Goal: Task Accomplishment & Management: Manage account settings

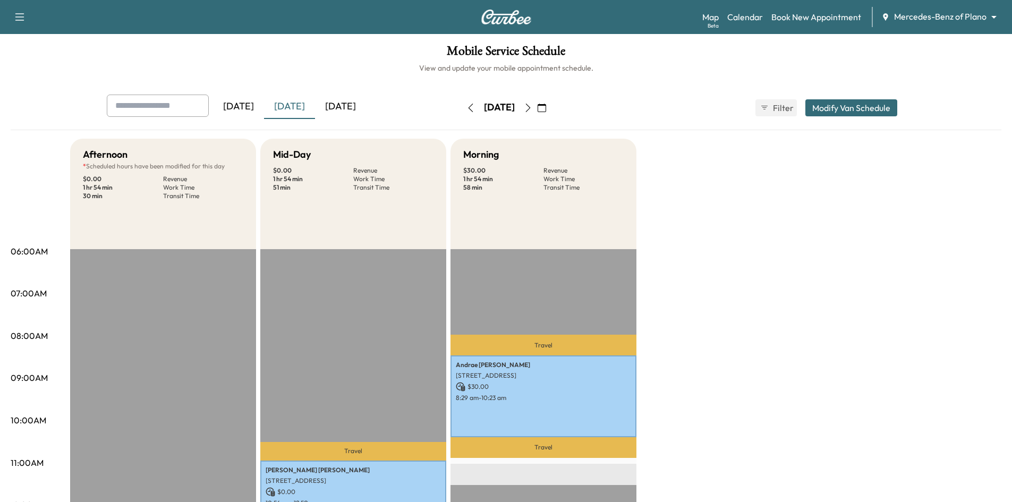
click at [301, 109] on div "[DATE]" at bounding box center [289, 107] width 51 height 24
click at [546, 107] on icon "button" at bounding box center [542, 108] width 8 height 8
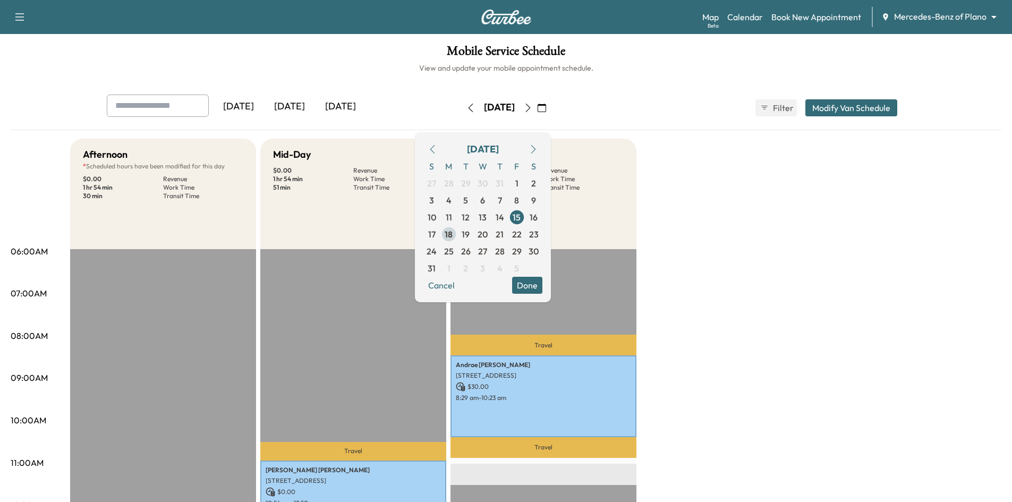
click at [453, 238] on span "18" at bounding box center [449, 234] width 8 height 13
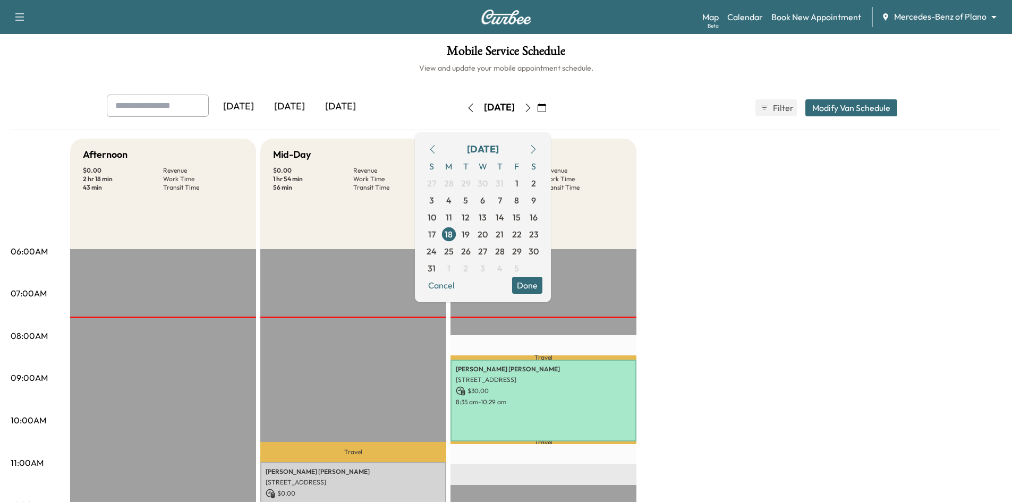
click at [390, 49] on h1 "Mobile Service Schedule" at bounding box center [506, 54] width 991 height 18
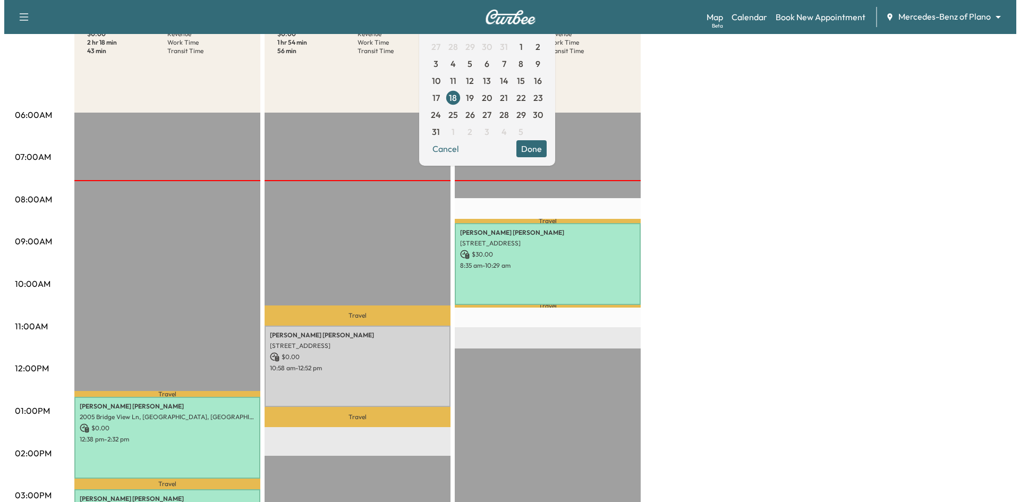
scroll to position [212, 0]
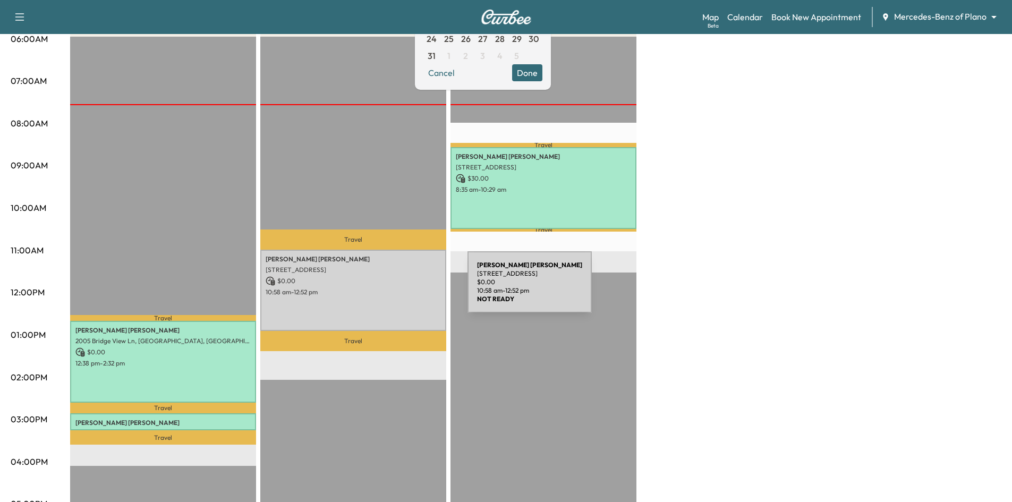
click at [388, 288] on p "10:58 am - 12:52 pm" at bounding box center [353, 292] width 175 height 8
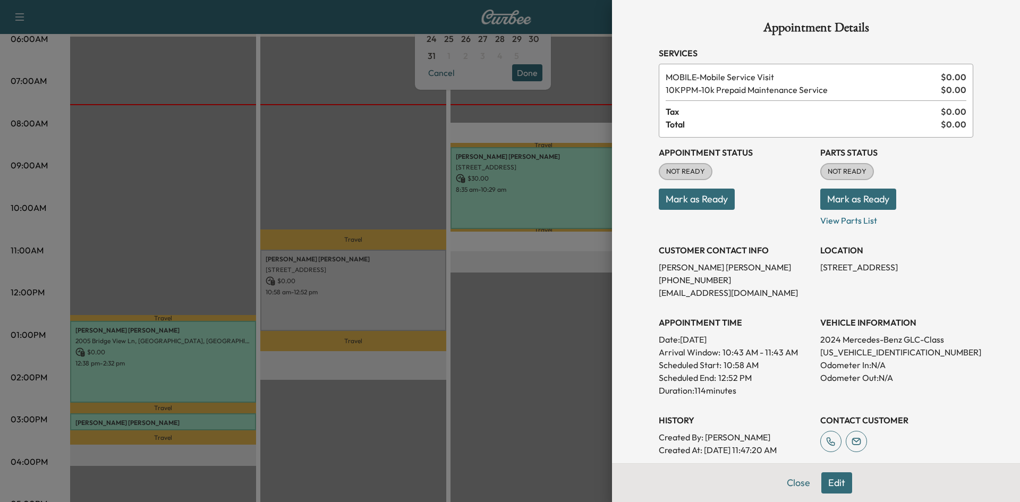
click at [295, 142] on div at bounding box center [510, 251] width 1020 height 502
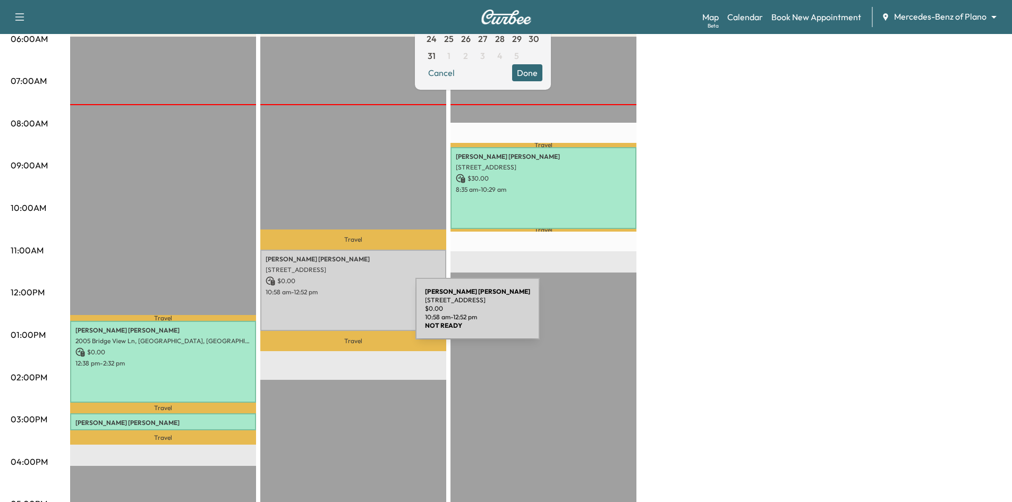
click at [337, 314] on div "Sreekanth REDDY Jonnala 1612 Lake Grove Drive, Little Elm, TX 75068, US $ 0.00 …" at bounding box center [353, 290] width 186 height 81
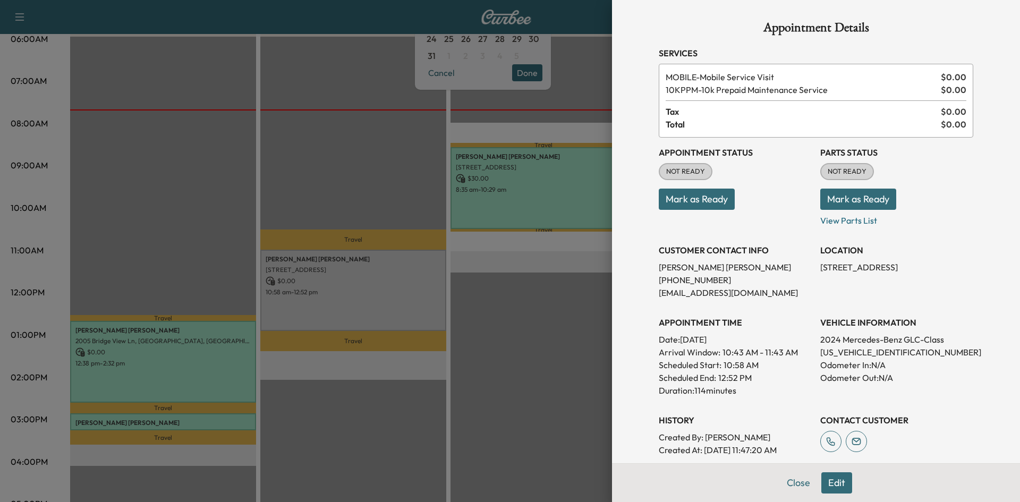
click at [714, 204] on button "Mark as Ready" at bounding box center [697, 199] width 76 height 21
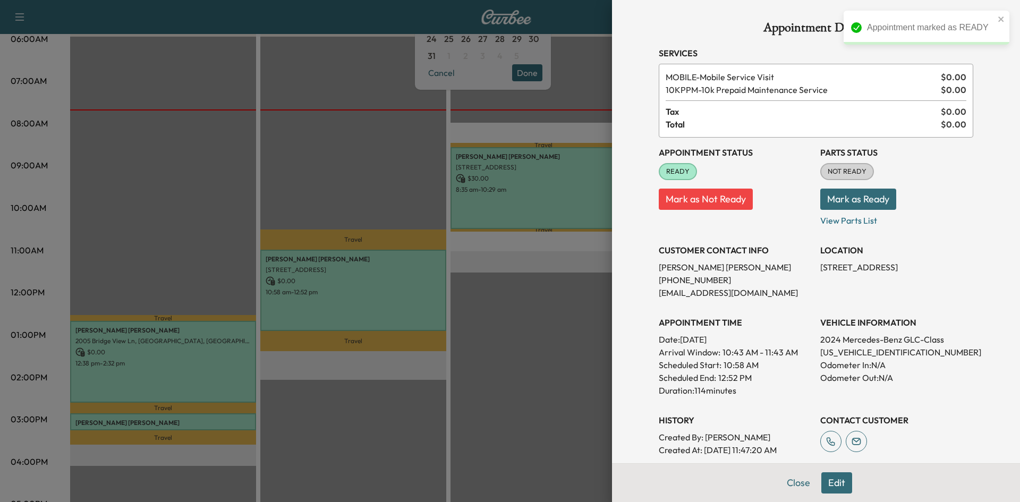
click at [375, 159] on div at bounding box center [510, 251] width 1020 height 502
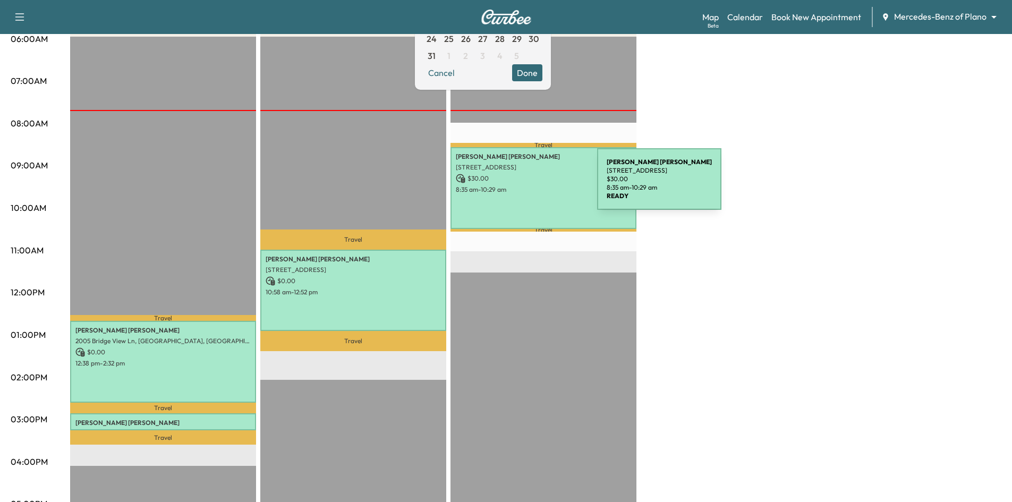
click at [517, 185] on p "8:35 am - 10:29 am" at bounding box center [543, 189] width 175 height 8
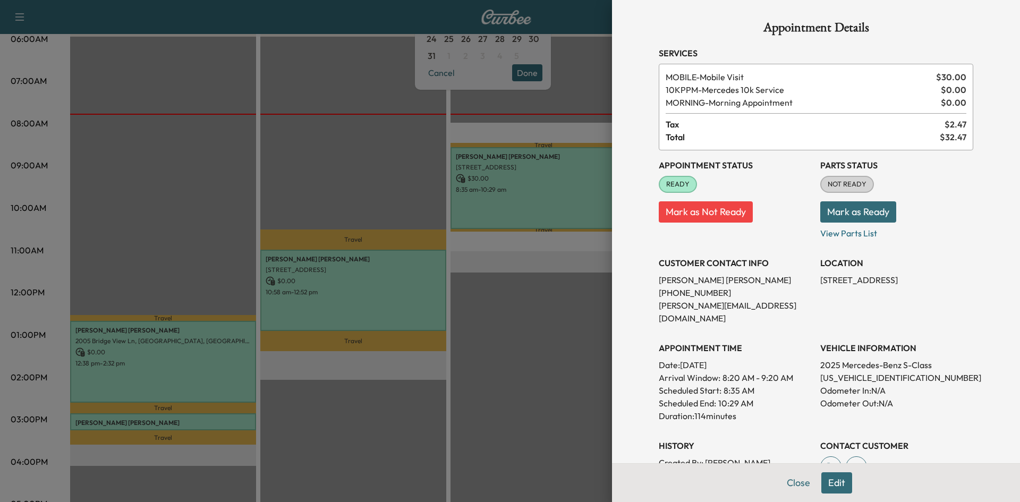
click at [449, 264] on div at bounding box center [510, 251] width 1020 height 502
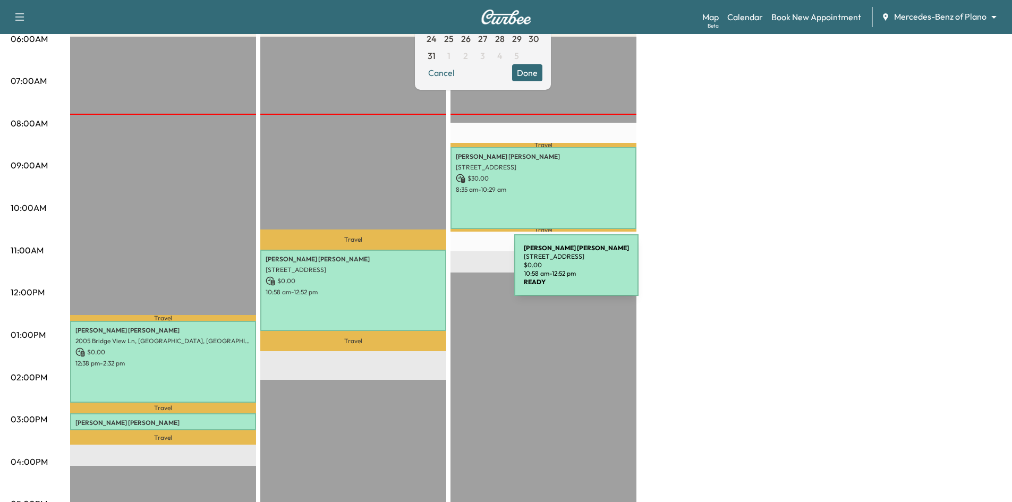
click at [434, 271] on div "Sreekanth REDDY Jonnala 1612 Lake Grove Drive, Little Elm, TX 75068, US $ 0.00 …" at bounding box center [353, 290] width 186 height 81
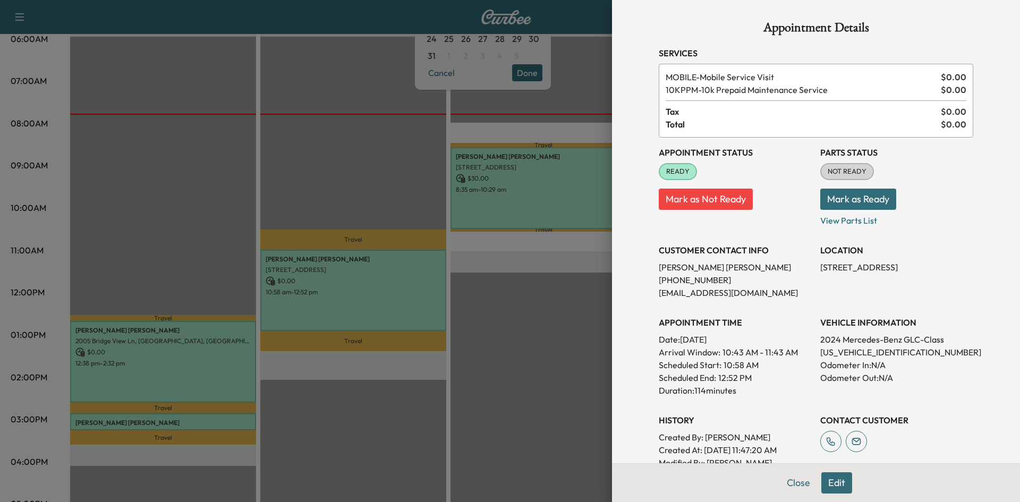
click at [224, 371] on div at bounding box center [510, 251] width 1020 height 502
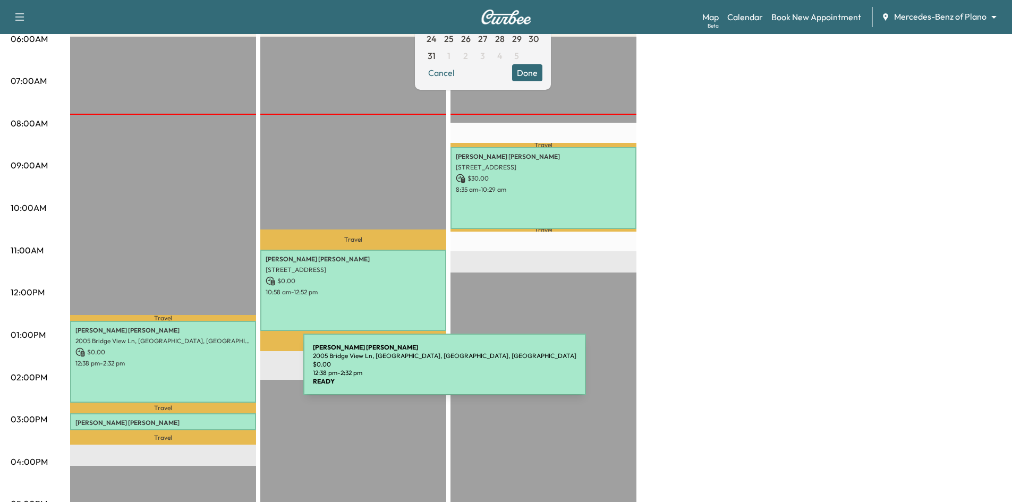
click at [224, 371] on div "Phyllis Lau 2005 Bridge View Ln, Plano, TX 75093, USA $ 0.00 12:38 pm - 2:32 pm" at bounding box center [163, 361] width 186 height 81
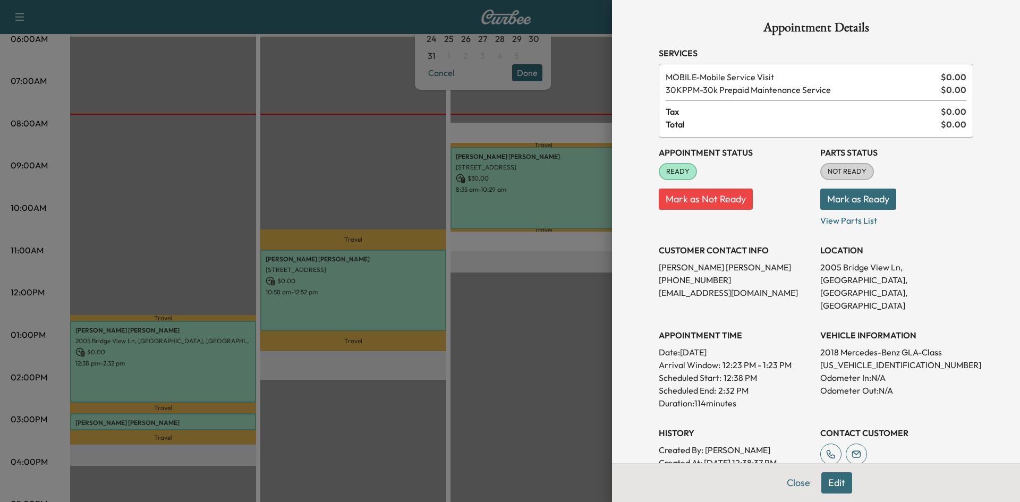
drag, startPoint x: 332, startPoint y: 139, endPoint x: 339, endPoint y: 139, distance: 6.9
click at [336, 138] on div at bounding box center [510, 251] width 1020 height 502
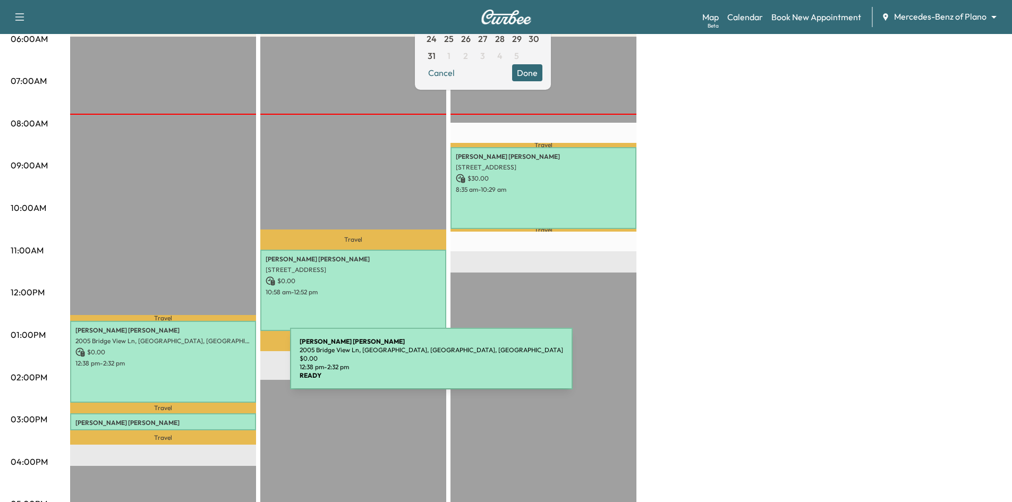
click at [210, 365] on div "Phyllis Lau 2005 Bridge View Ln, Plano, TX 75093, USA $ 0.00 12:38 pm - 2:32 pm" at bounding box center [163, 361] width 186 height 81
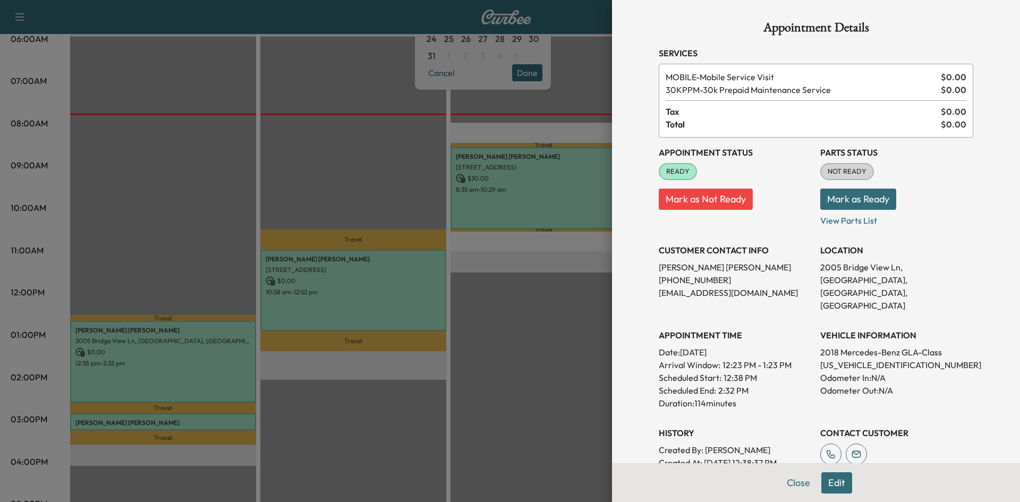
click at [351, 151] on div at bounding box center [510, 251] width 1020 height 502
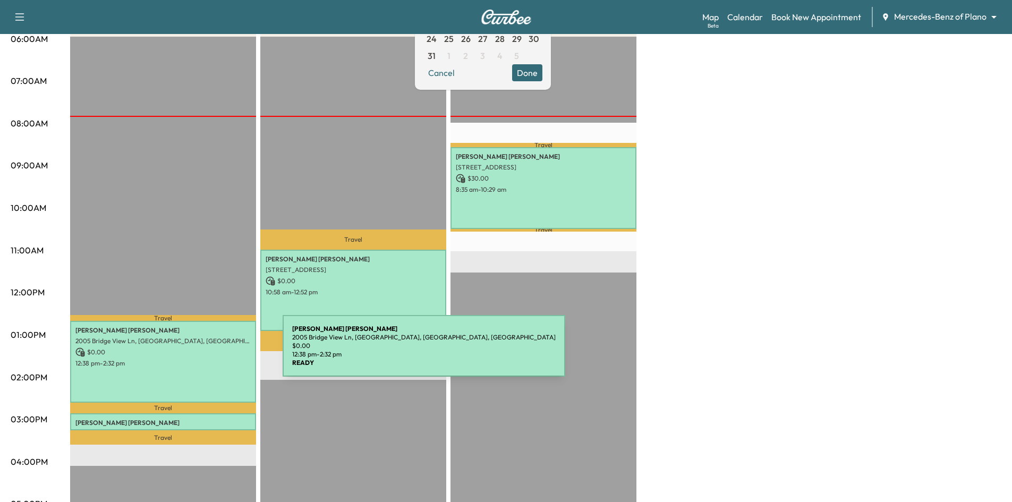
click at [205, 353] on div "Phyllis Lau 2005 Bridge View Ln, Plano, TX 75093, USA $ 0.00 12:38 pm - 2:32 pm" at bounding box center [163, 361] width 186 height 81
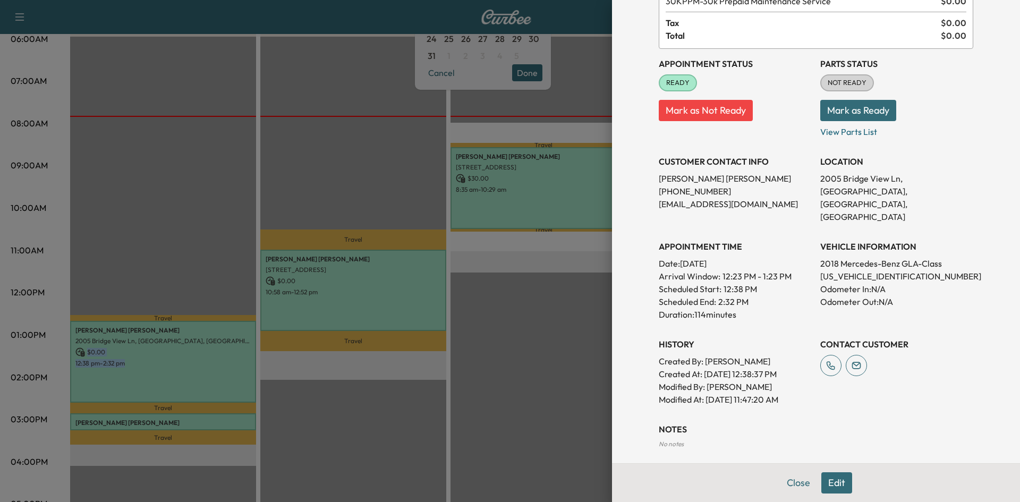
scroll to position [174, 0]
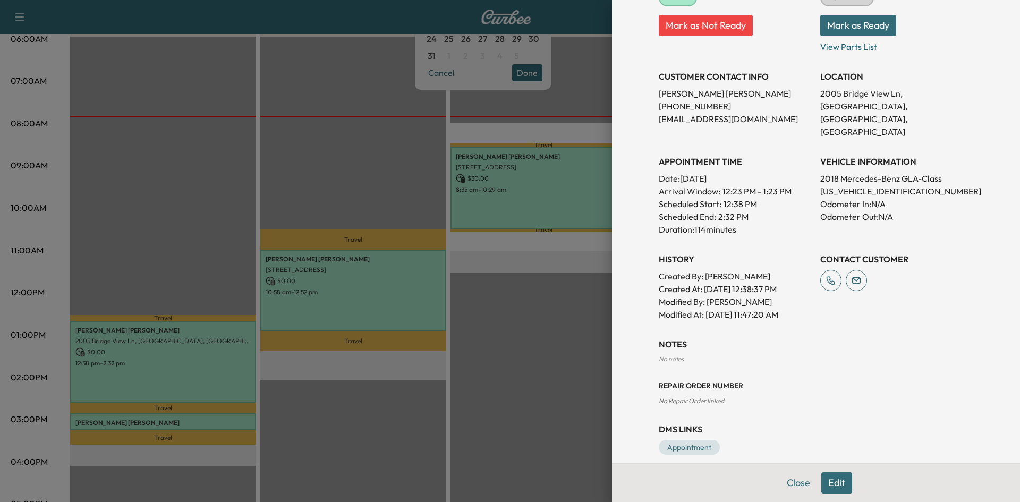
click at [411, 296] on div at bounding box center [510, 251] width 1020 height 502
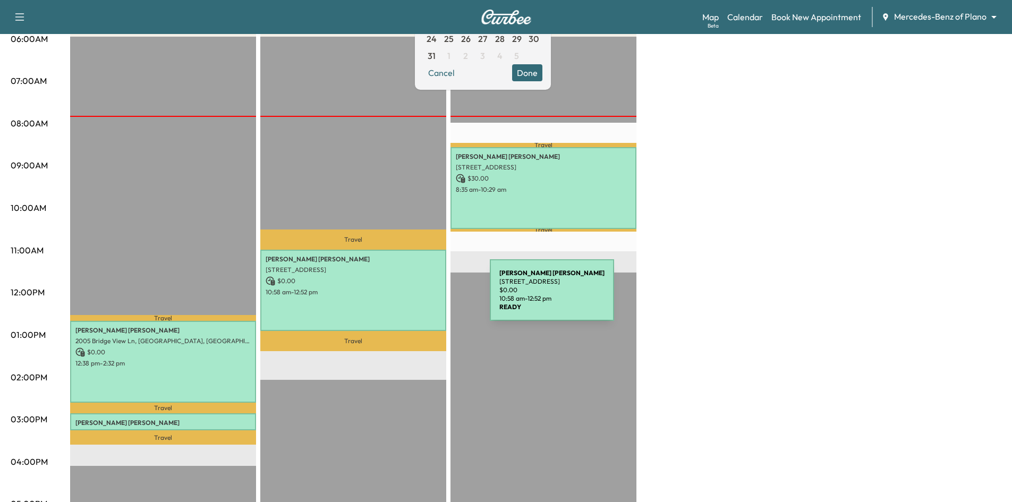
click at [410, 297] on div "Sreekanth REDDY Jonnala 1612 Lake Grove Drive, Little Elm, TX 75068, US $ 0.00 …" at bounding box center [353, 290] width 186 height 81
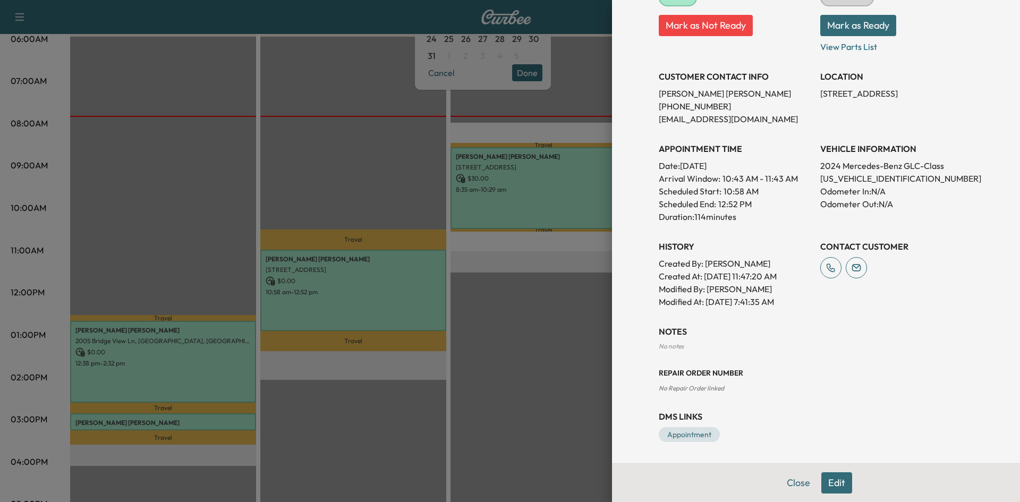
click at [515, 182] on div at bounding box center [510, 251] width 1020 height 502
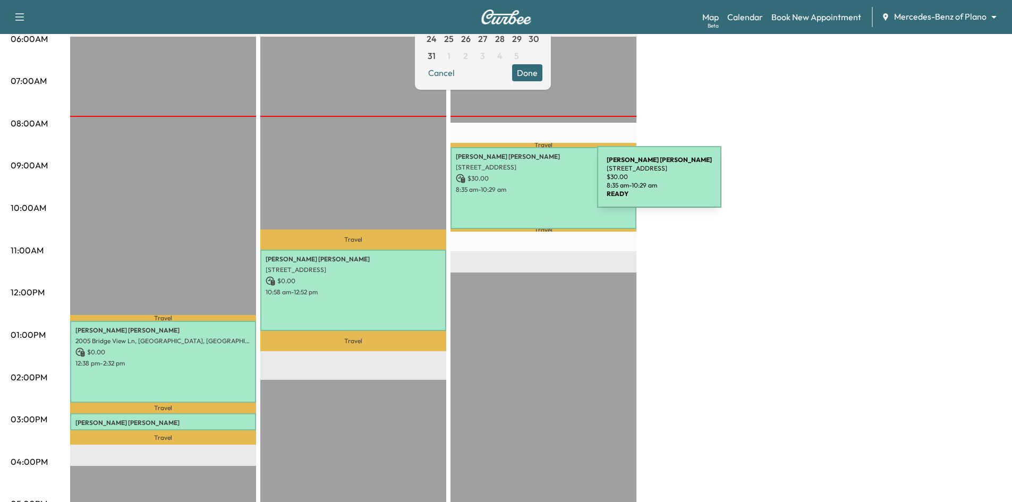
click at [517, 183] on div "[PERSON_NAME] [STREET_ADDRESS] $ 30.00 8:35 am - 10:29 am" at bounding box center [543, 187] width 186 height 81
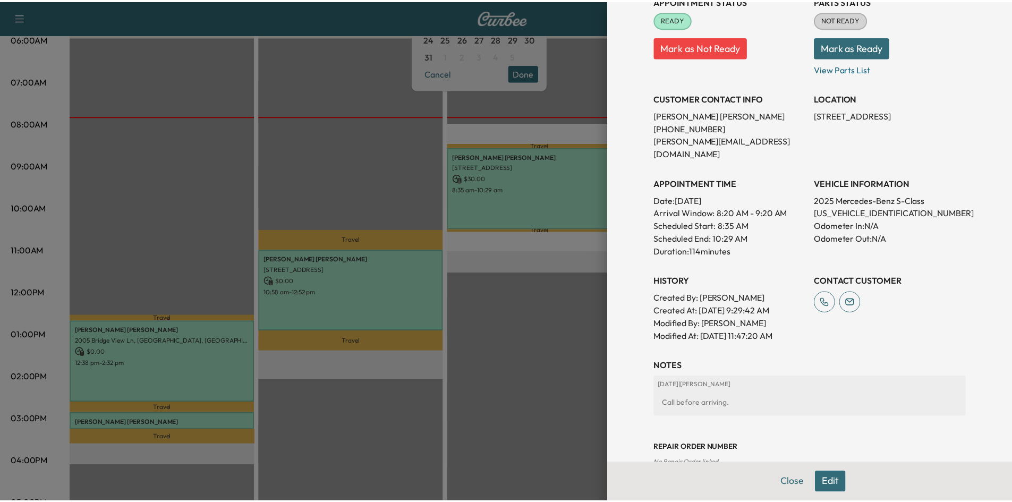
scroll to position [227, 0]
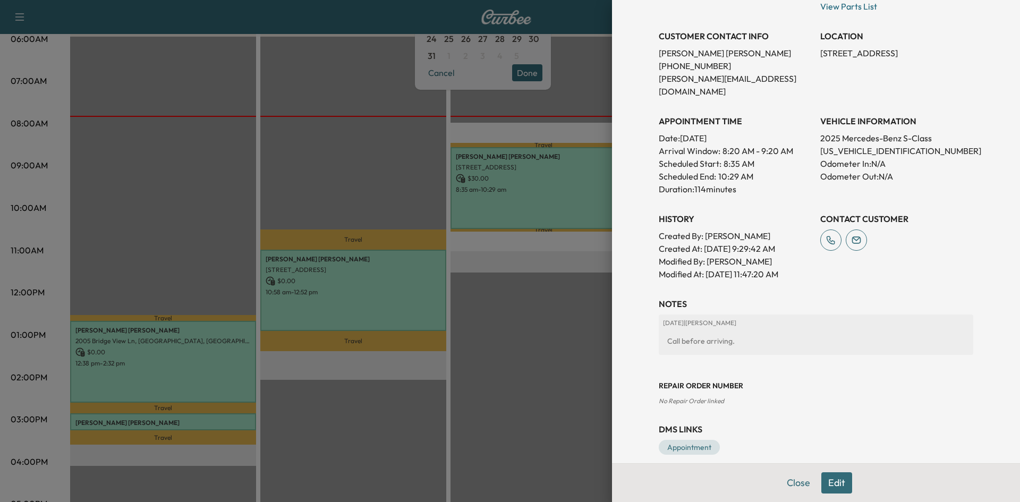
click at [399, 177] on div at bounding box center [510, 251] width 1020 height 502
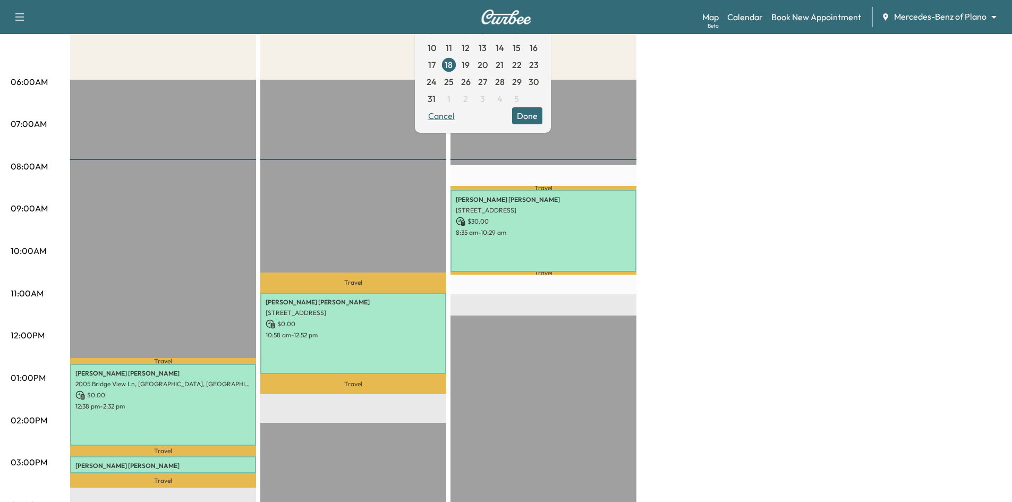
scroll to position [0, 0]
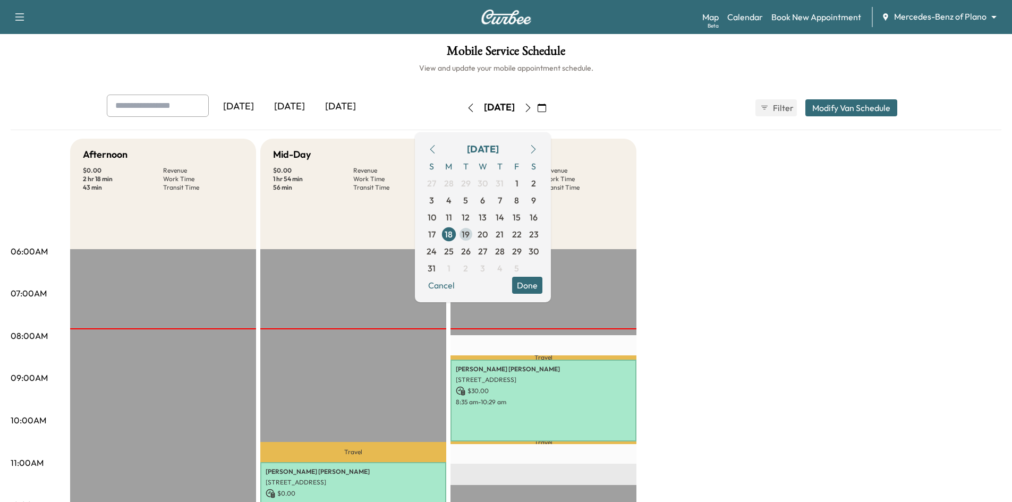
click at [470, 234] on span "19" at bounding box center [466, 234] width 8 height 13
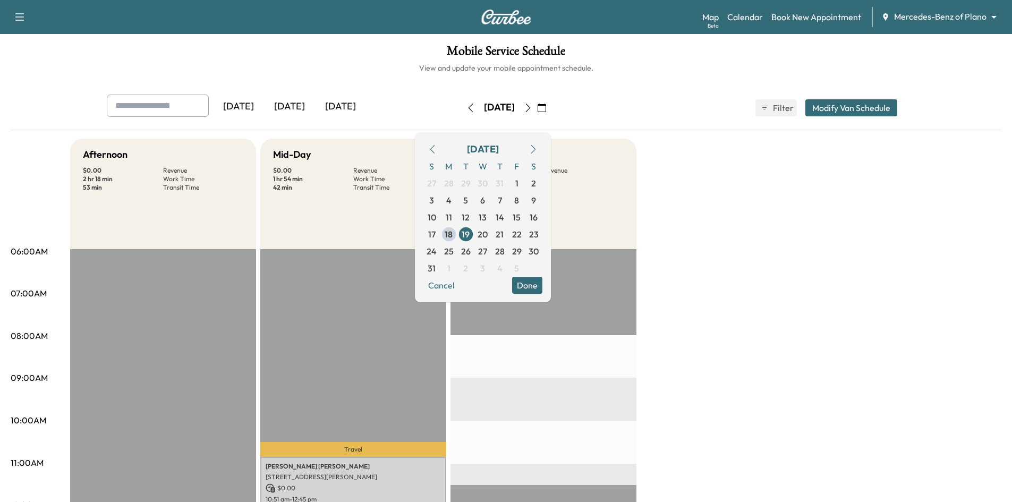
click at [542, 284] on button "Done" at bounding box center [527, 285] width 30 height 17
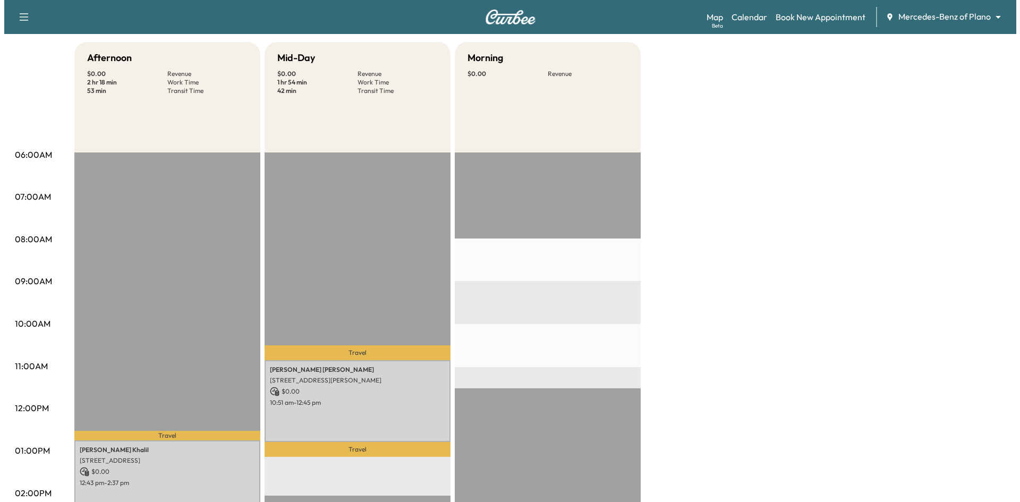
scroll to position [319, 0]
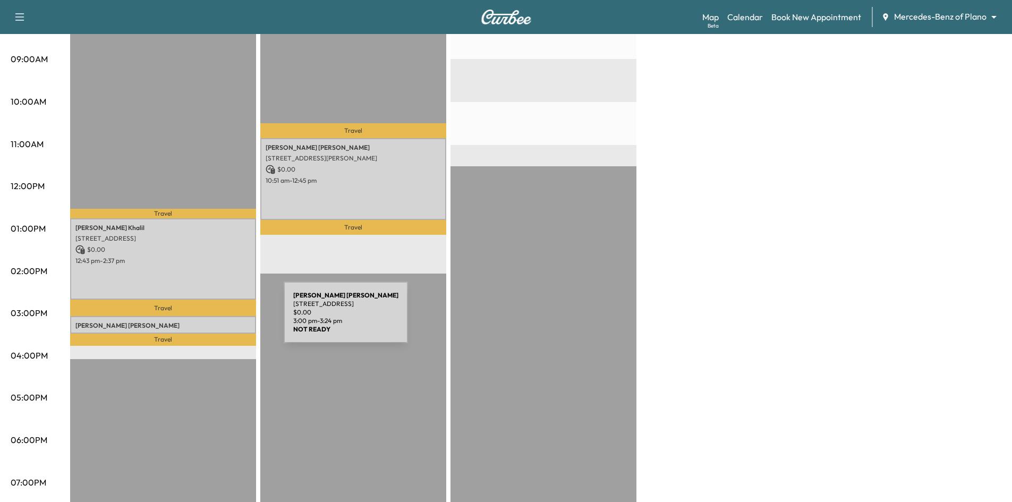
click at [204, 321] on p "John Camacho" at bounding box center [162, 325] width 175 height 8
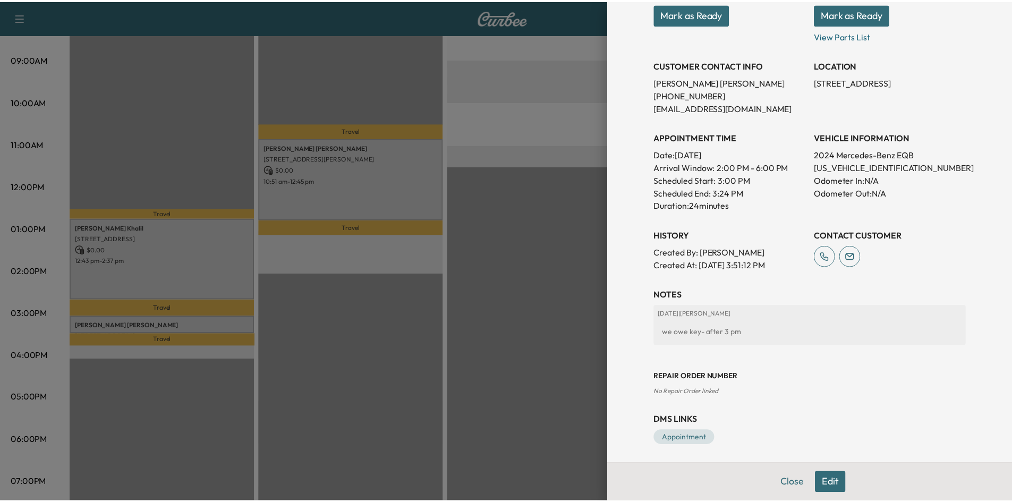
scroll to position [176, 0]
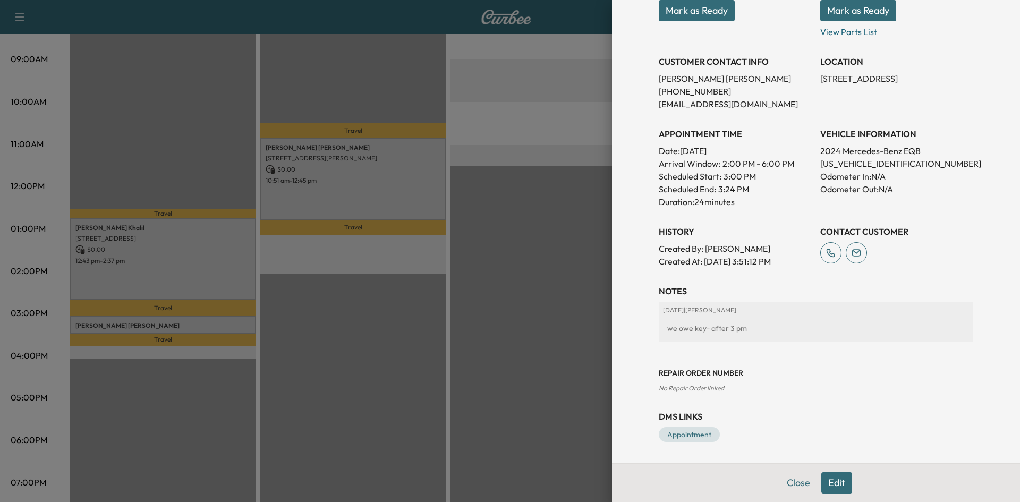
click at [550, 258] on div at bounding box center [510, 251] width 1020 height 502
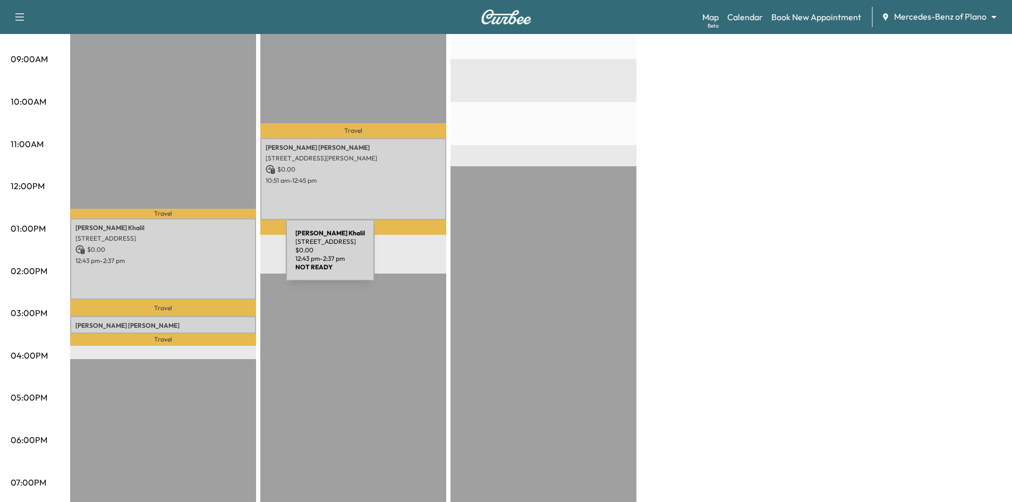
click at [206, 257] on p "12:43 pm - 2:37 pm" at bounding box center [162, 261] width 175 height 8
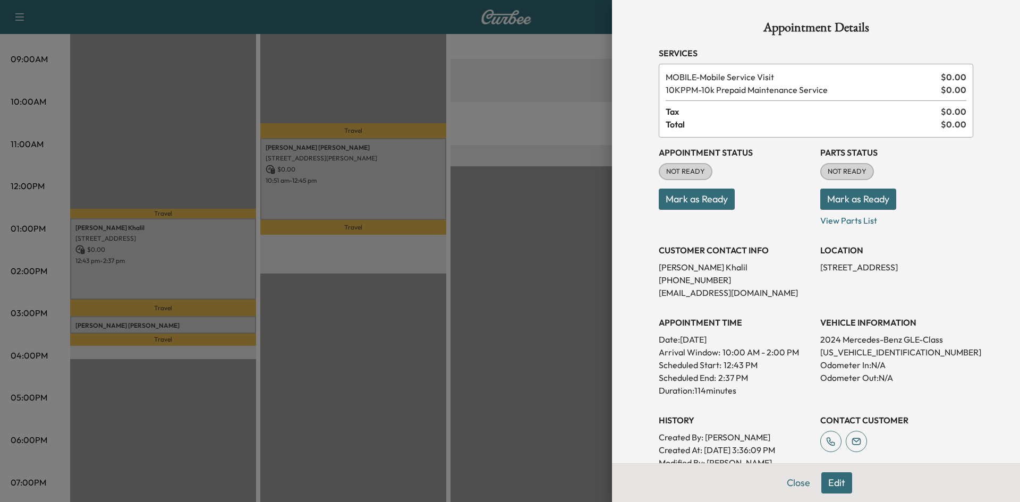
click at [371, 167] on div at bounding box center [510, 251] width 1020 height 502
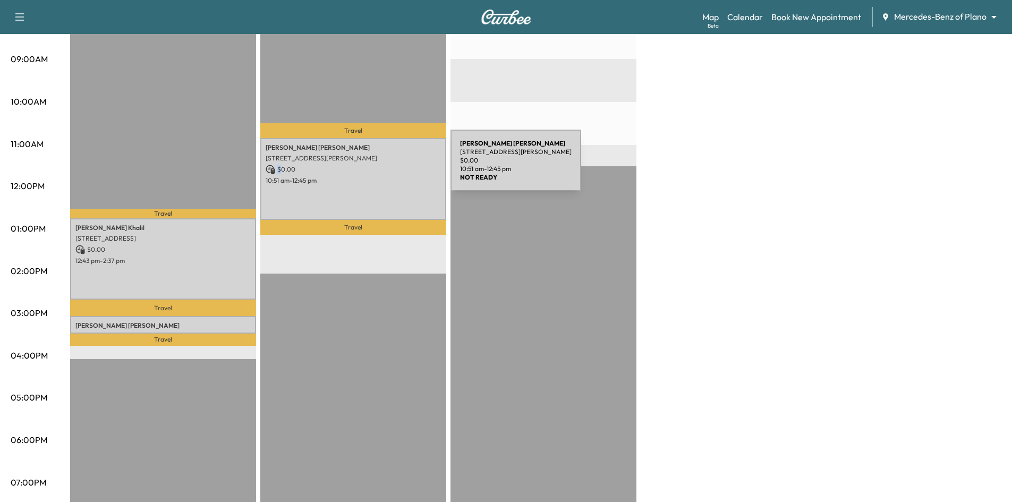
click at [371, 168] on p "$ 0.00" at bounding box center [353, 170] width 175 height 10
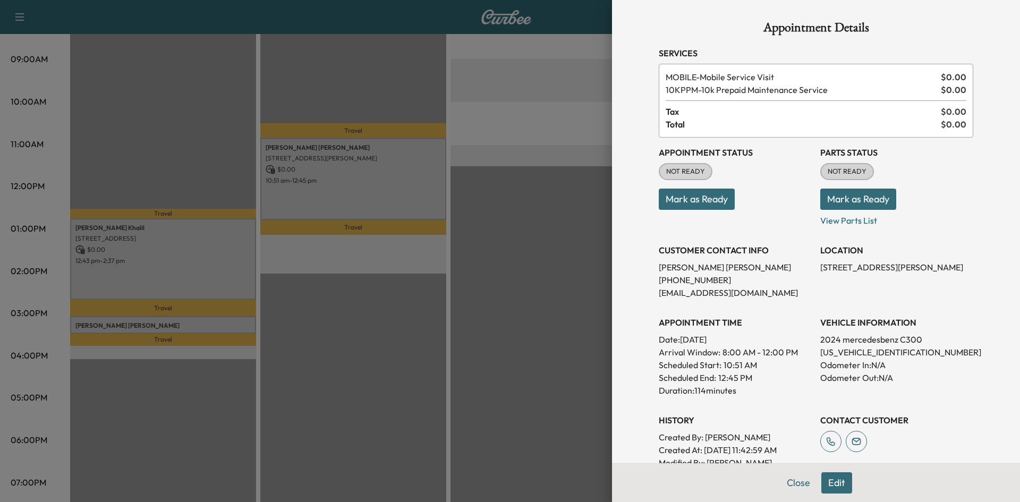
drag, startPoint x: 427, startPoint y: 266, endPoint x: 436, endPoint y: 290, distance: 25.6
click at [432, 284] on div at bounding box center [510, 251] width 1020 height 502
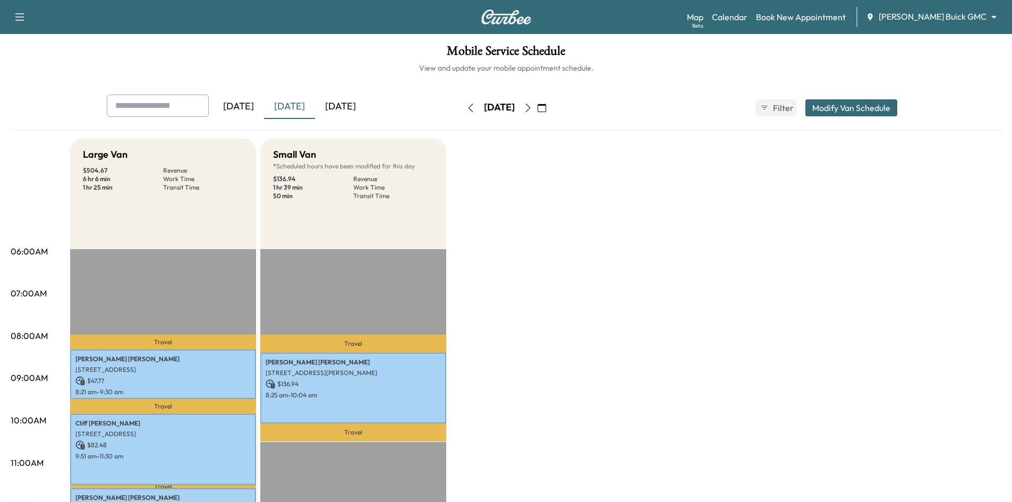
click at [296, 104] on div "[DATE]" at bounding box center [289, 107] width 51 height 24
click at [546, 109] on icon "button" at bounding box center [542, 108] width 8 height 8
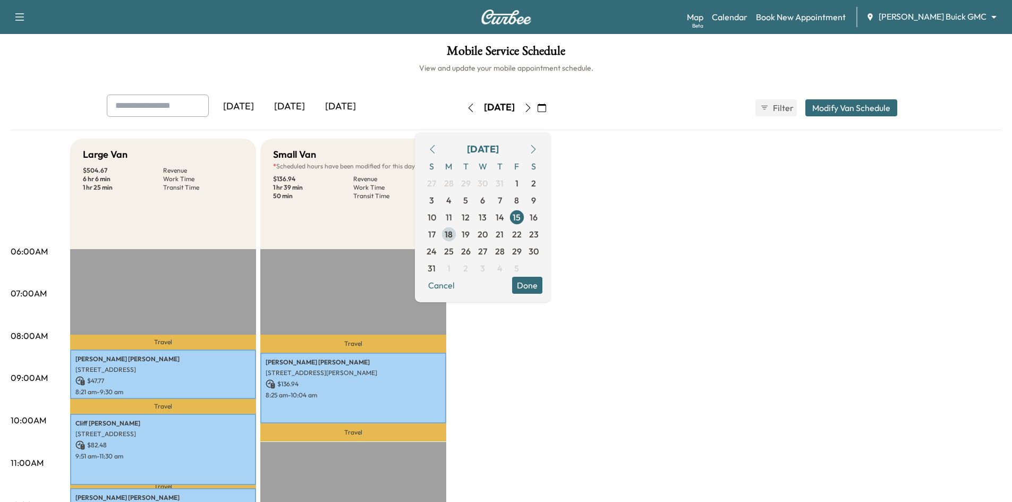
click at [453, 238] on span "18" at bounding box center [449, 234] width 8 height 13
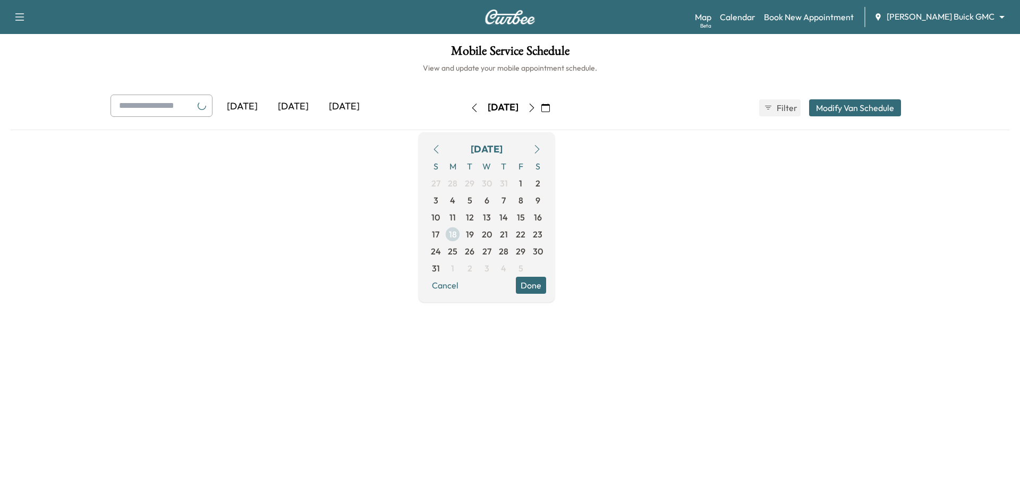
click at [461, 237] on span "18" at bounding box center [452, 234] width 17 height 17
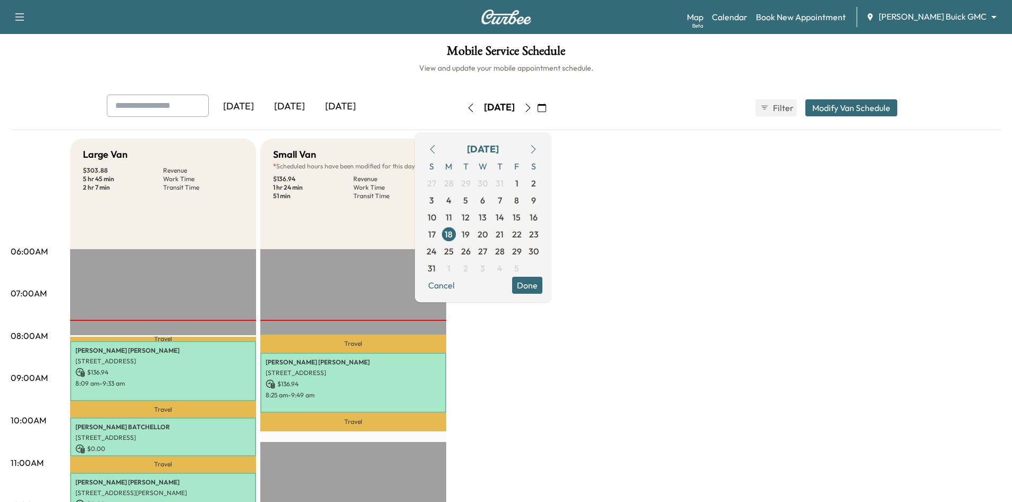
click at [360, 48] on h1 "Mobile Service Schedule" at bounding box center [506, 54] width 991 height 18
drag, startPoint x: 554, startPoint y: 287, endPoint x: 512, endPoint y: 288, distance: 42.5
click at [542, 287] on button "Done" at bounding box center [527, 285] width 30 height 17
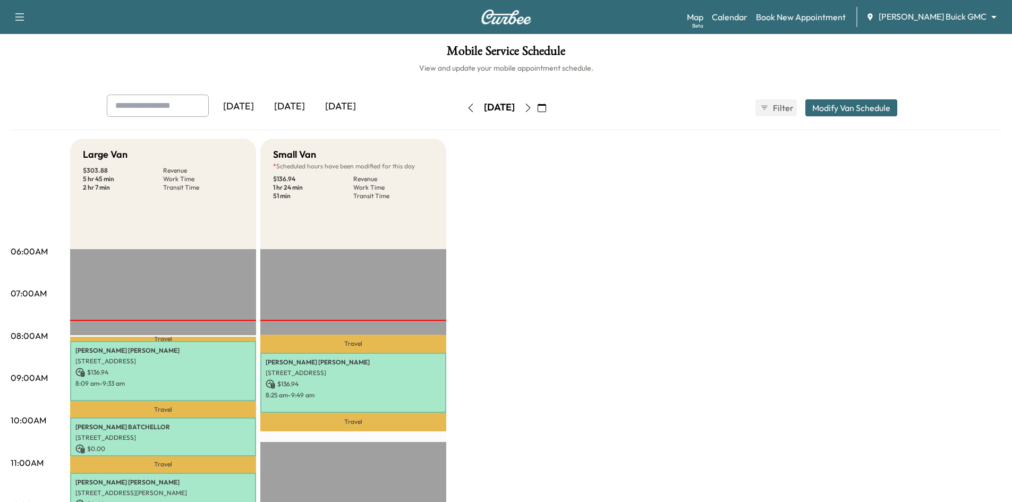
click at [532, 111] on icon "button" at bounding box center [528, 108] width 8 height 8
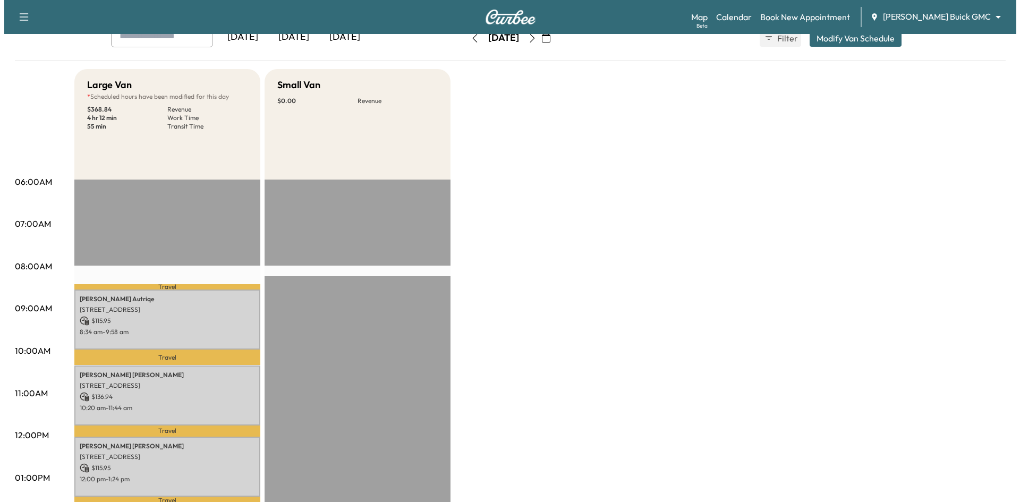
scroll to position [159, 0]
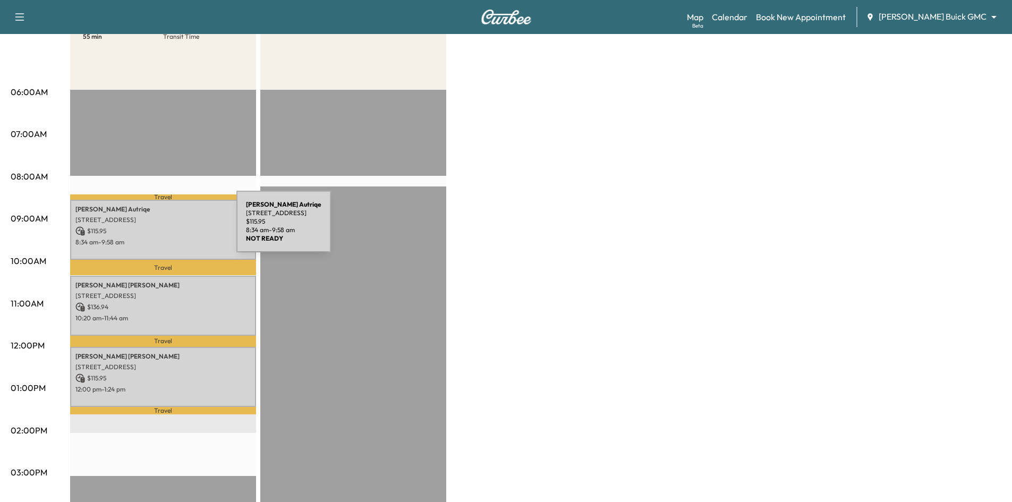
click at [157, 228] on p "$ 115.95" at bounding box center [162, 231] width 175 height 10
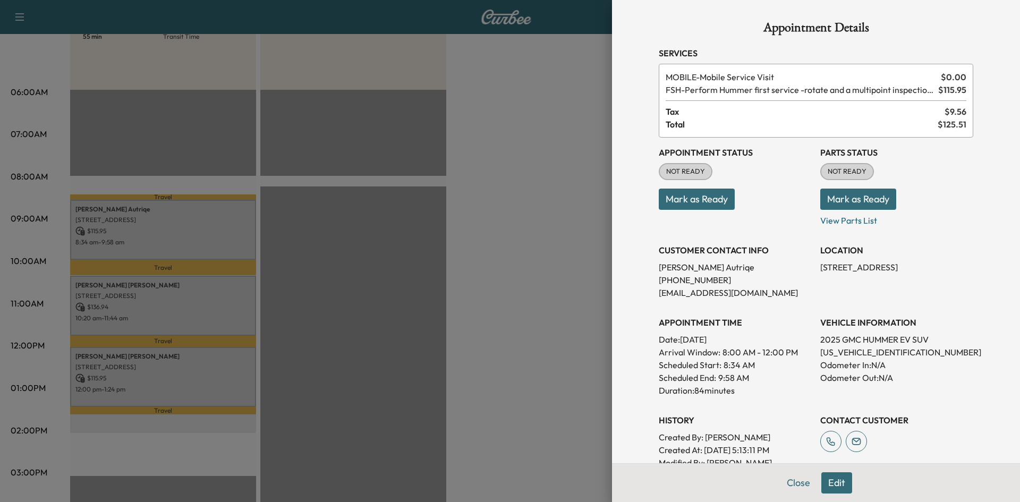
click at [181, 292] on div at bounding box center [510, 251] width 1020 height 502
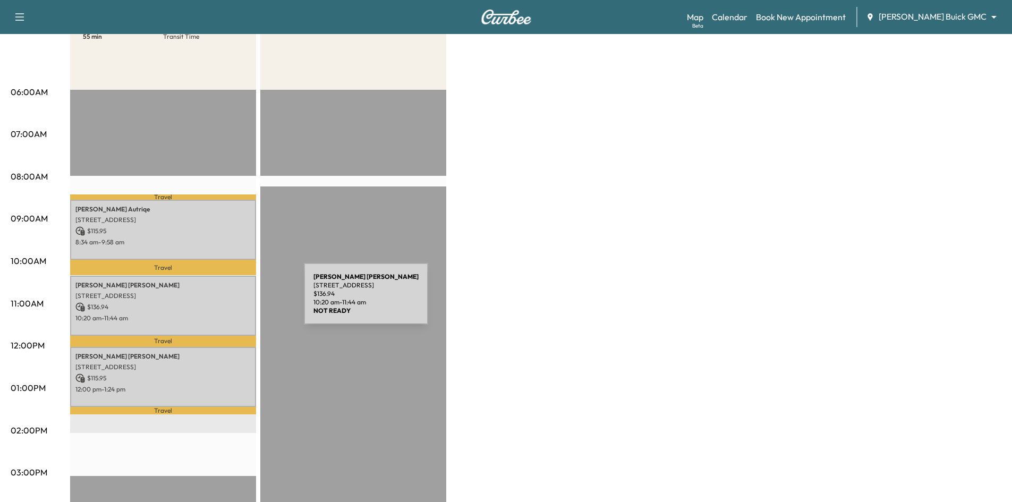
click at [224, 301] on div "Juan DeLaRosa 2528 Fountain Gate Dr, Little Elm, TX 75068, US $ 136.94 10:20 am…" at bounding box center [163, 306] width 186 height 60
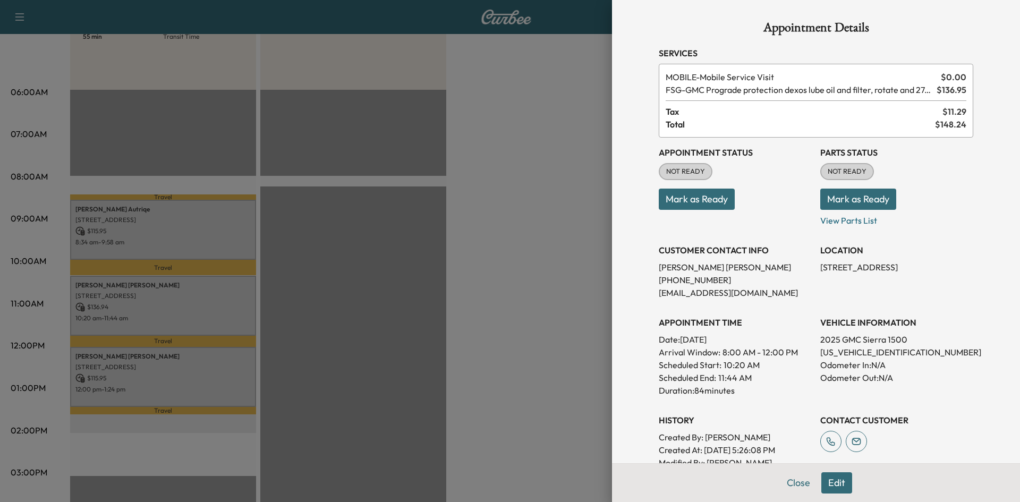
click at [246, 371] on div at bounding box center [510, 251] width 1020 height 502
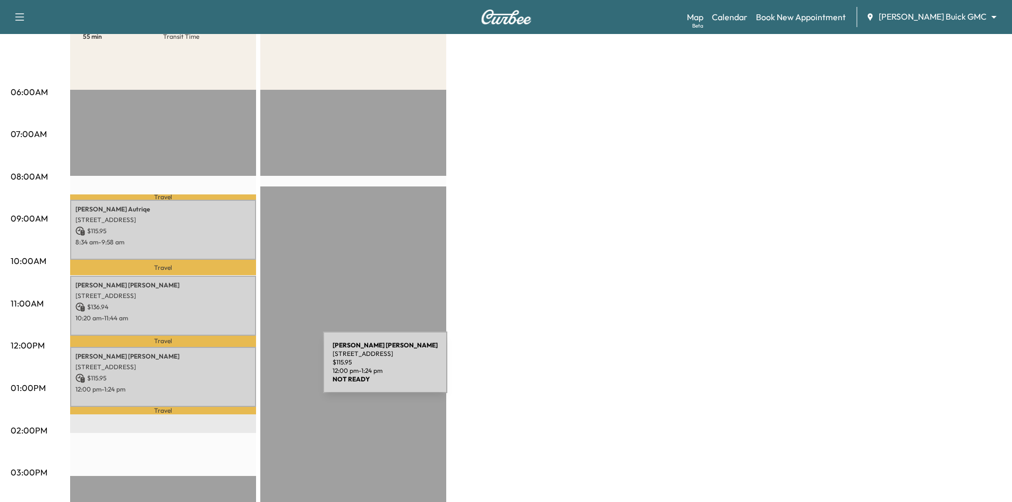
click at [243, 369] on div "Christopher Faulkner 5155 SPANISH OAKS, FRISCO, TX 75034, USA $ 115.95 12:00 pm…" at bounding box center [163, 377] width 186 height 60
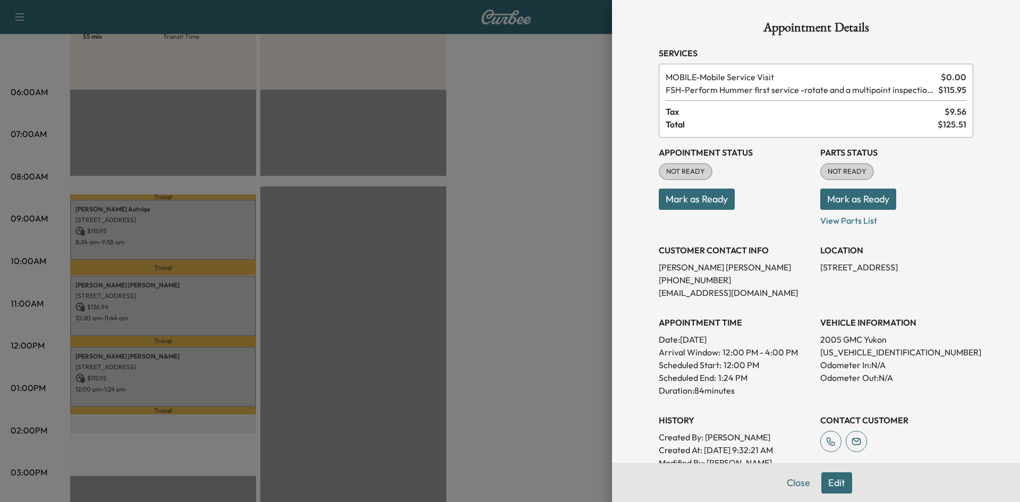
click at [399, 266] on div at bounding box center [510, 251] width 1020 height 502
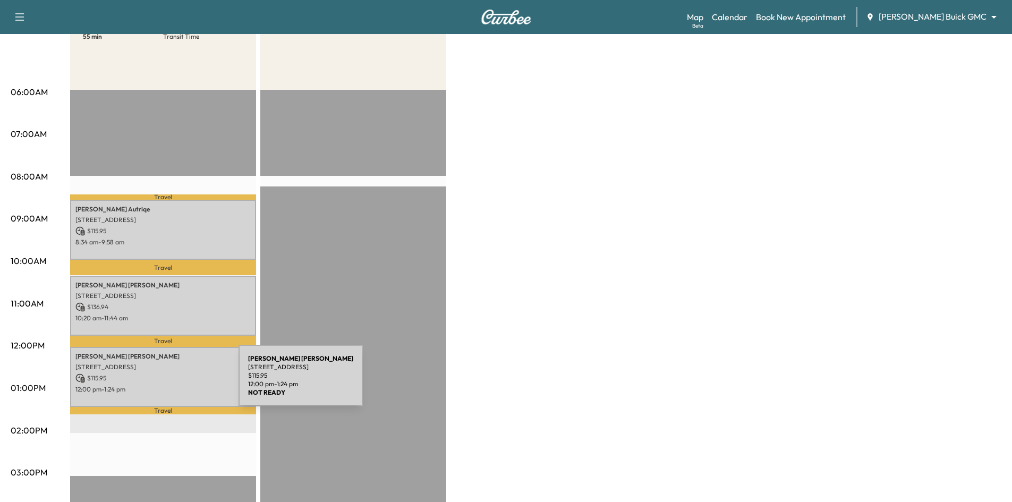
click at [158, 379] on div "Christopher Faulkner 5155 SPANISH OAKS, FRISCO, TX 75034, USA $ 115.95 12:00 pm…" at bounding box center [163, 377] width 186 height 60
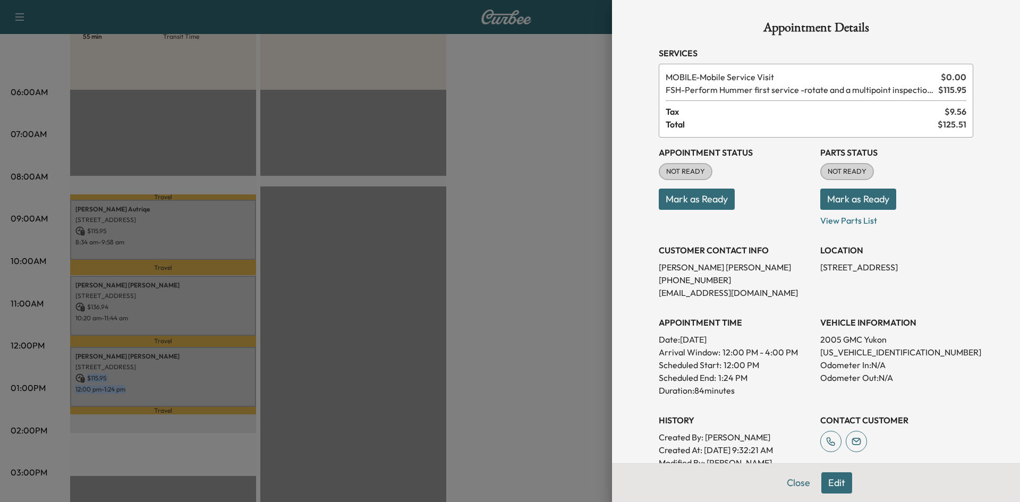
scroll to position [174, 0]
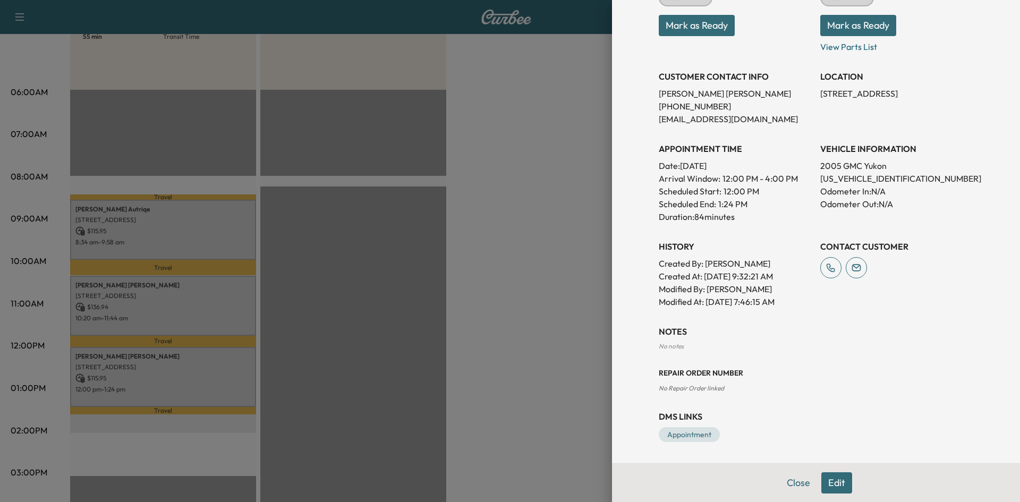
click at [186, 312] on div at bounding box center [510, 251] width 1020 height 502
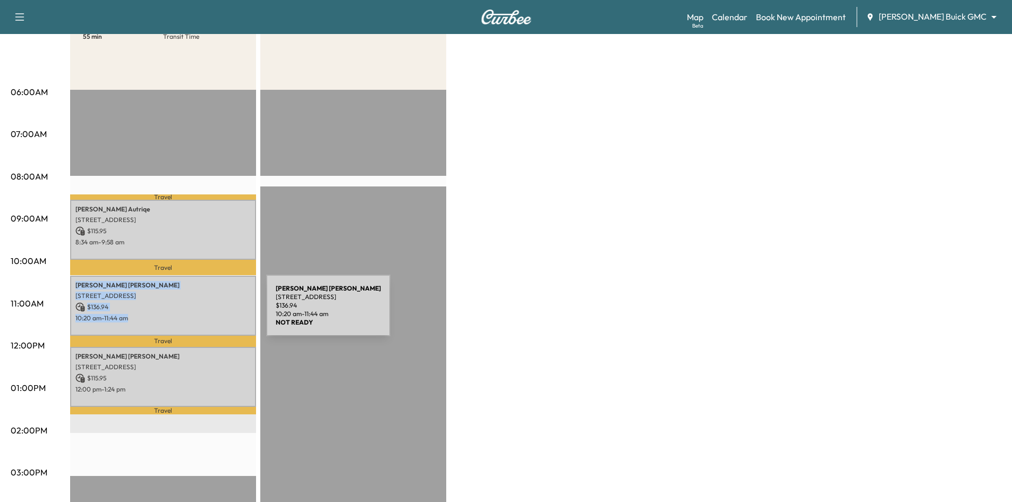
click at [187, 314] on p "10:20 am - 11:44 am" at bounding box center [162, 318] width 175 height 8
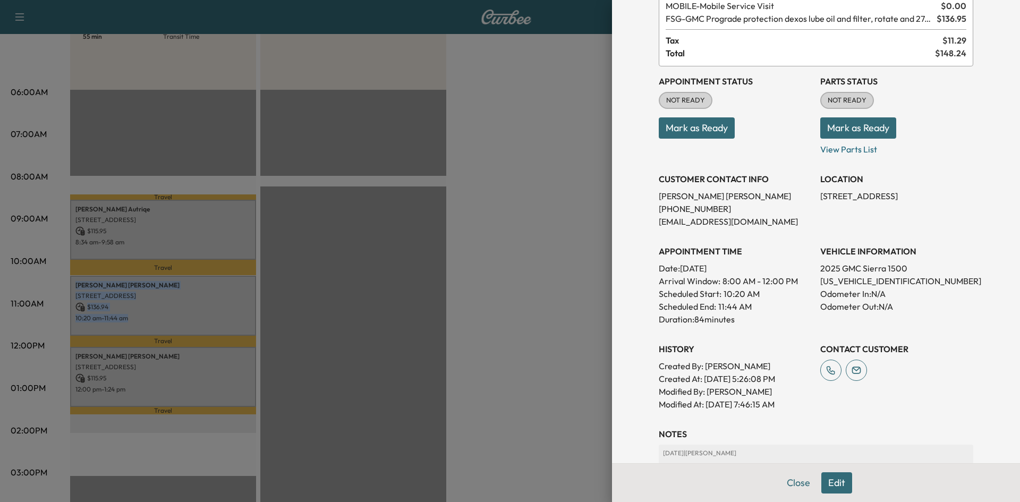
scroll to position [214, 0]
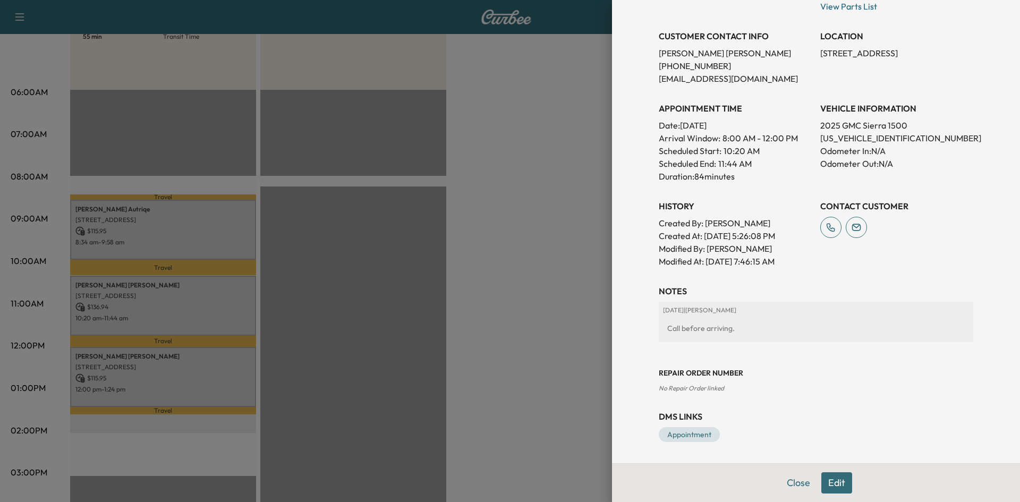
drag, startPoint x: 488, startPoint y: 263, endPoint x: 481, endPoint y: 268, distance: 8.7
click at [486, 265] on div at bounding box center [510, 251] width 1020 height 502
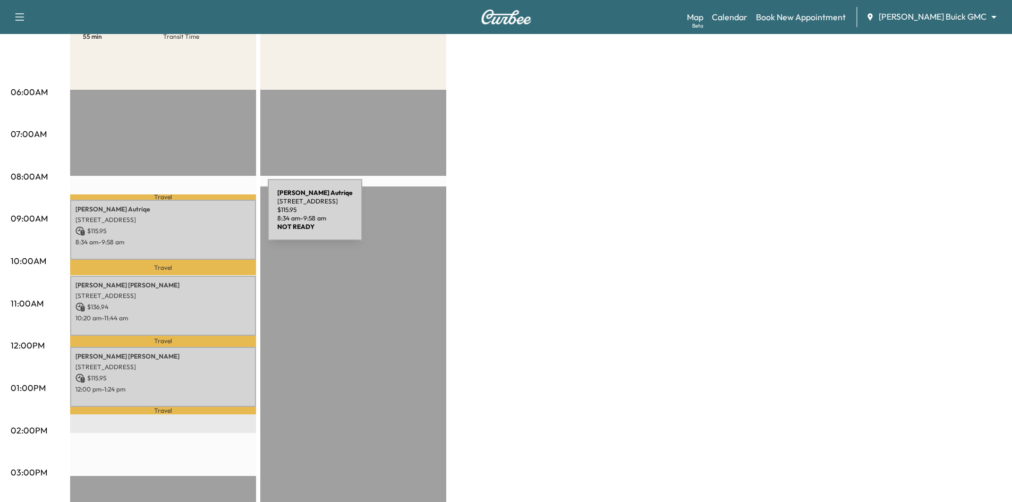
click at [190, 219] on p "4809 Sunnybrook Dr, Plano, TX 75093, USA" at bounding box center [162, 220] width 175 height 8
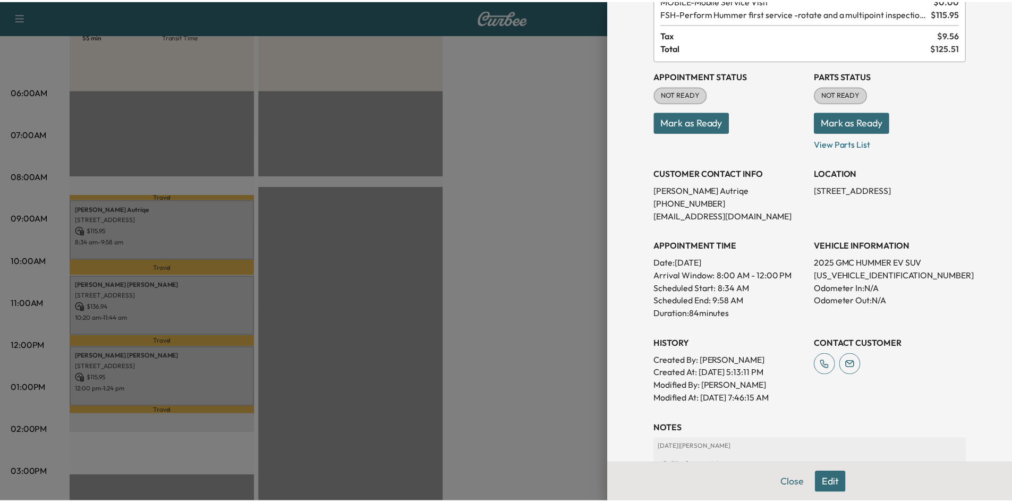
scroll to position [0, 0]
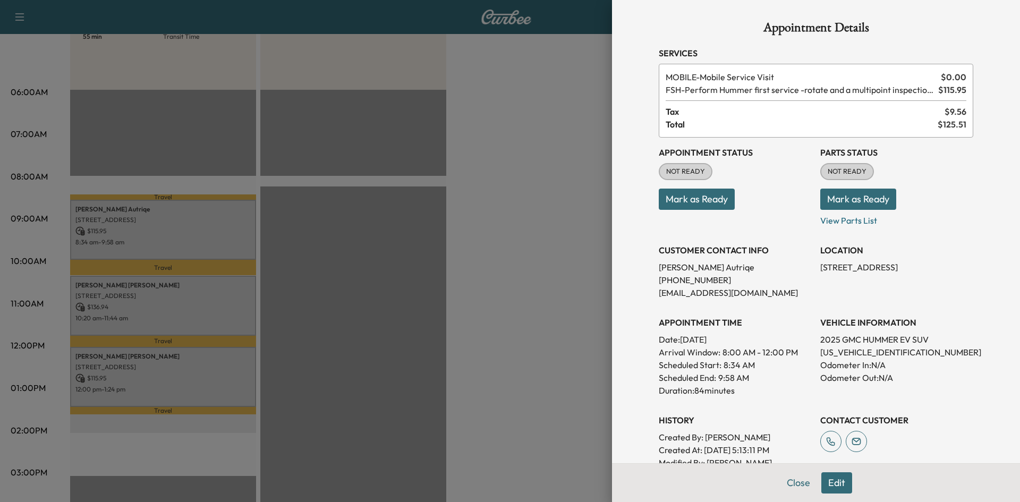
click at [408, 224] on div at bounding box center [510, 251] width 1020 height 502
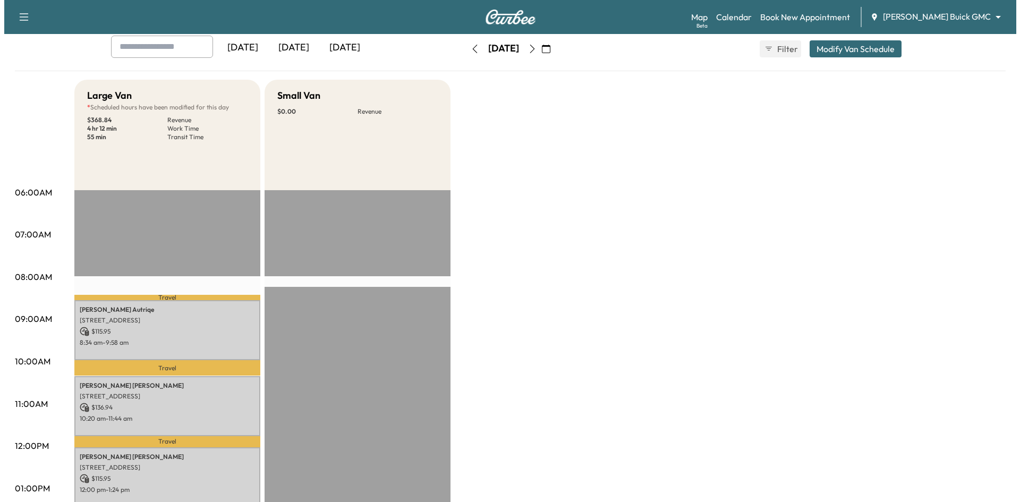
scroll to position [159, 0]
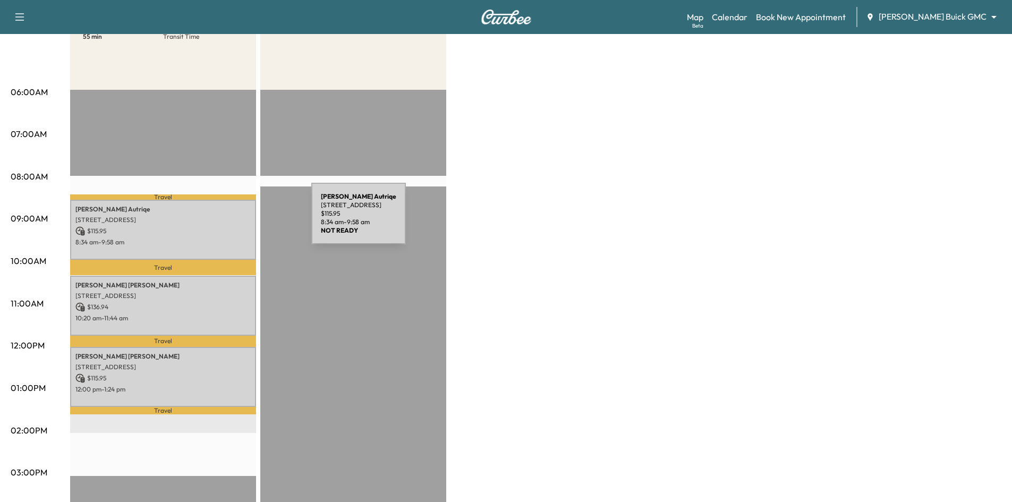
click at [232, 220] on p "4809 Sunnybrook Dr, Plano, TX 75093, USA" at bounding box center [162, 220] width 175 height 8
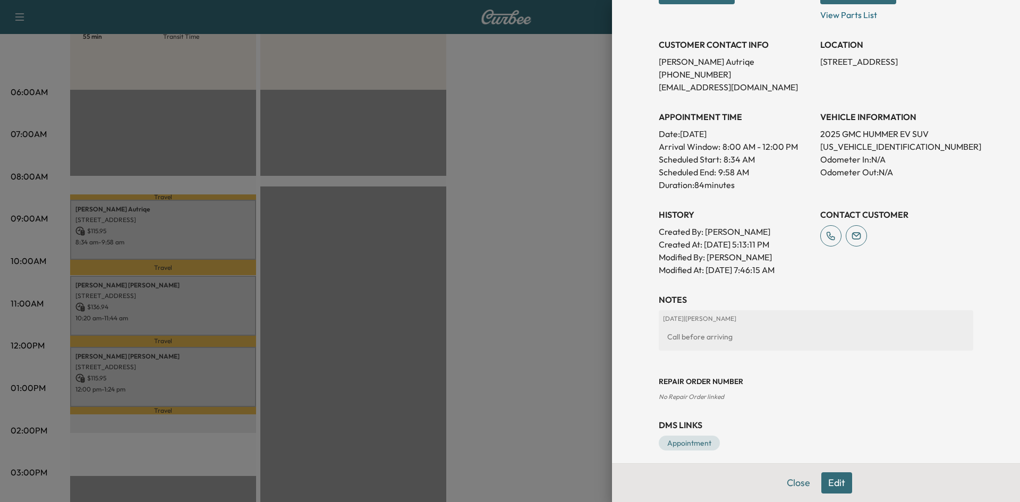
scroll to position [214, 0]
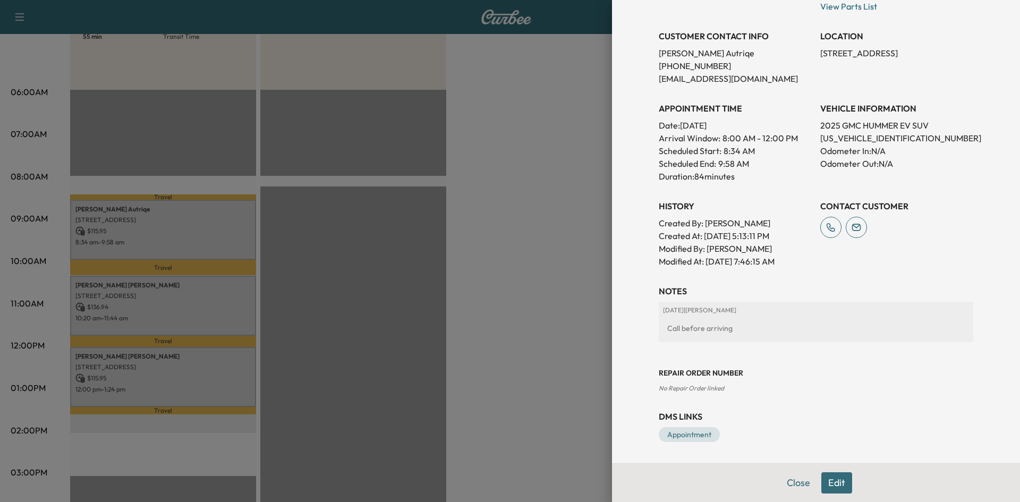
click at [192, 310] on div at bounding box center [510, 251] width 1020 height 502
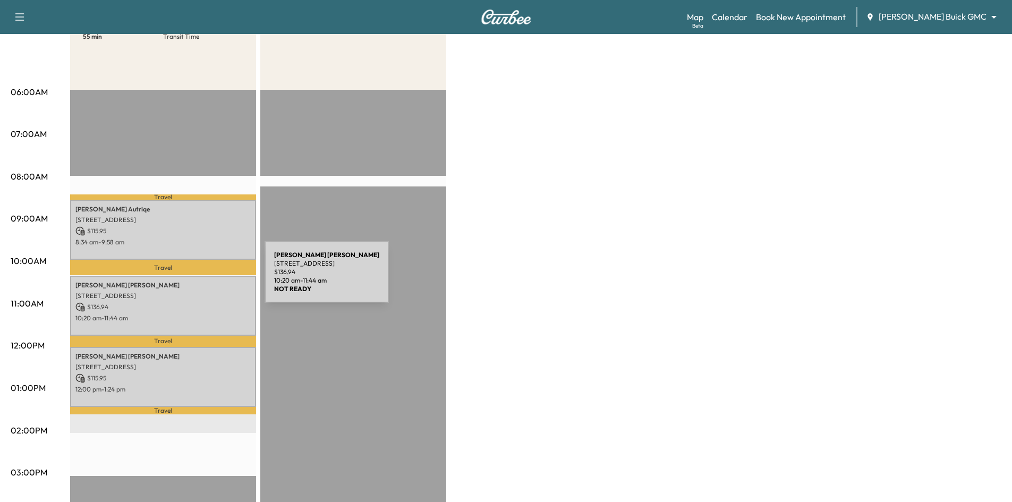
click at [185, 281] on p "Juan DeLaRosa" at bounding box center [162, 285] width 175 height 8
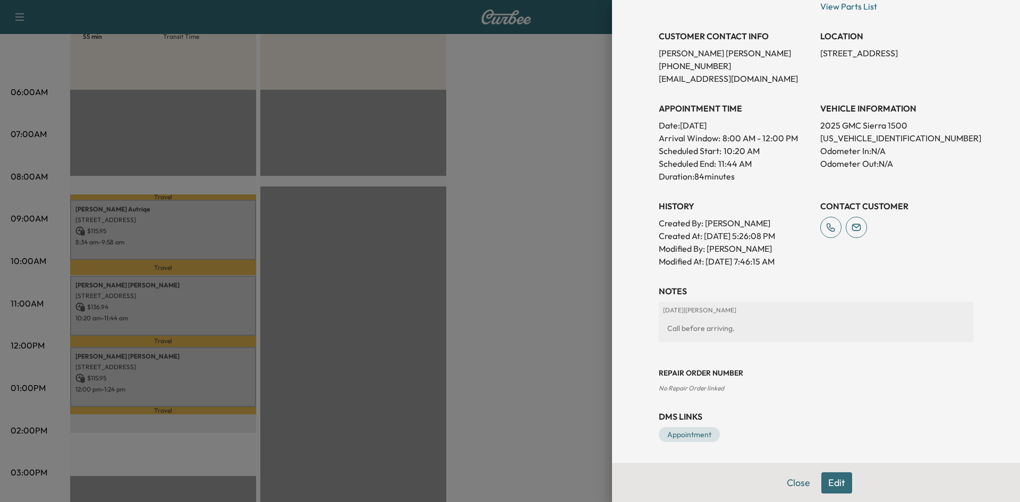
click at [217, 366] on div at bounding box center [510, 251] width 1020 height 502
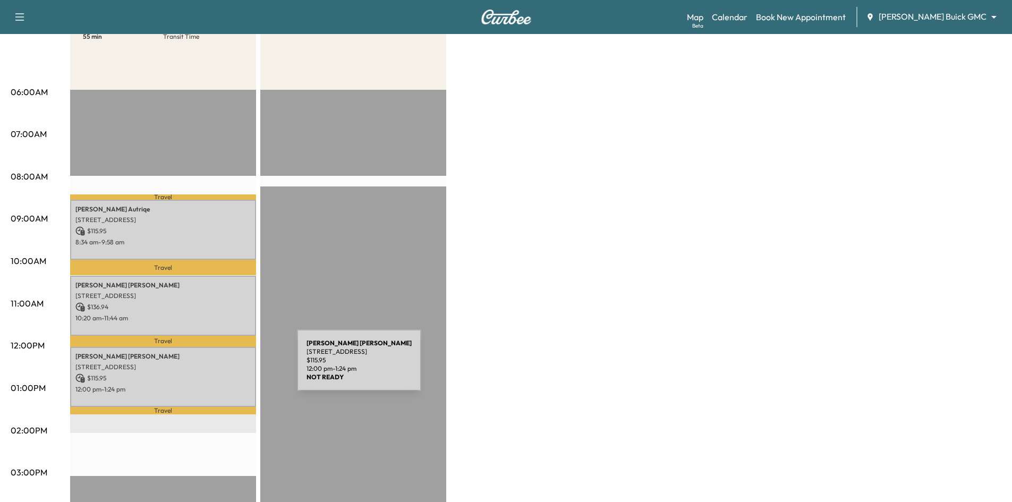
click at [217, 366] on p "5155 SPANISH OAKS, FRISCO, TX 75034, USA" at bounding box center [162, 367] width 175 height 8
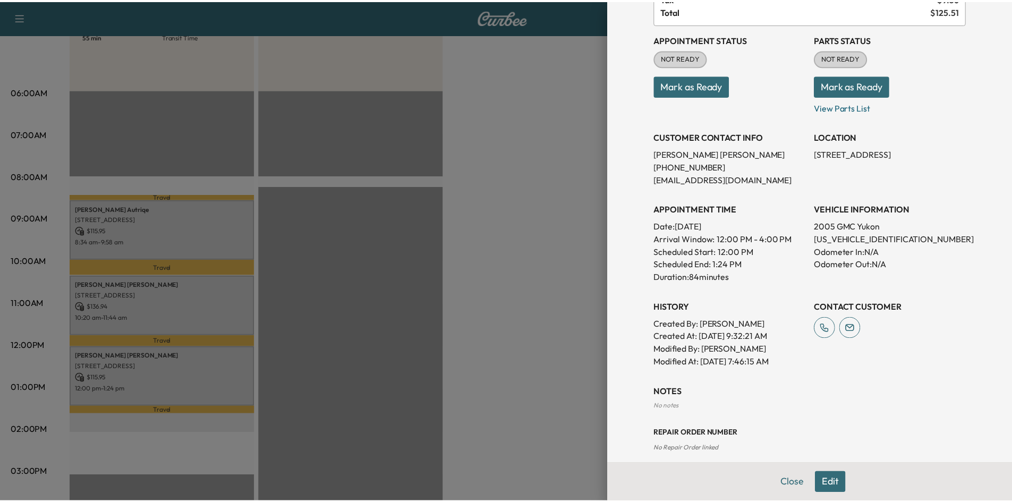
scroll to position [0, 0]
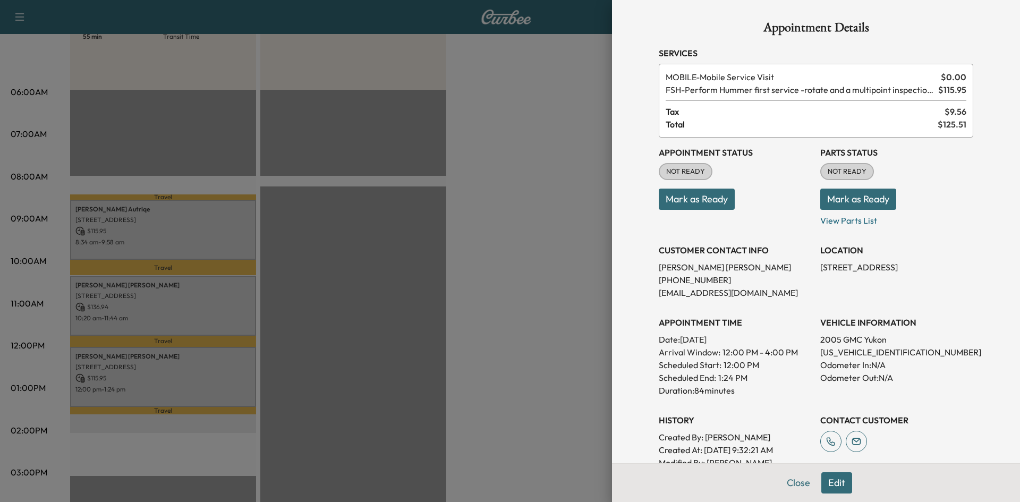
click at [531, 285] on div at bounding box center [510, 251] width 1020 height 502
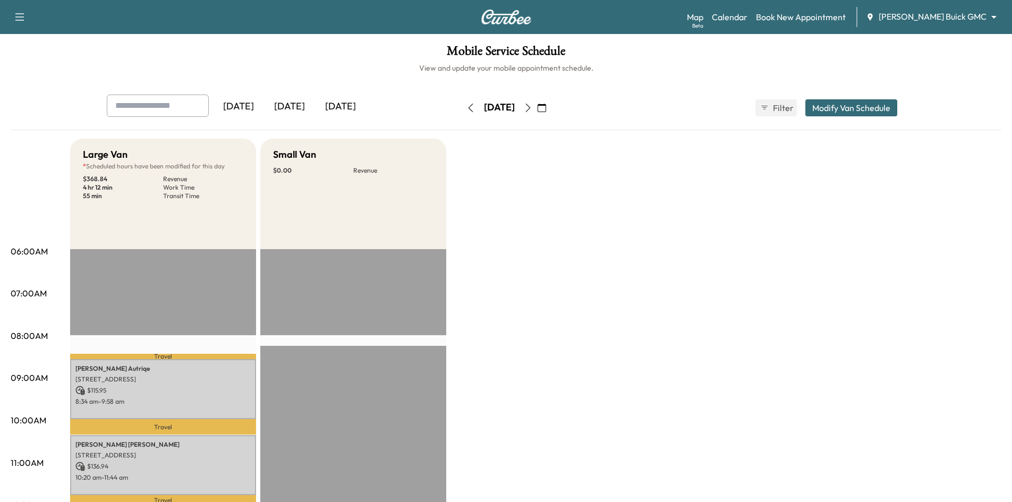
click at [466, 108] on icon "button" at bounding box center [470, 108] width 8 height 8
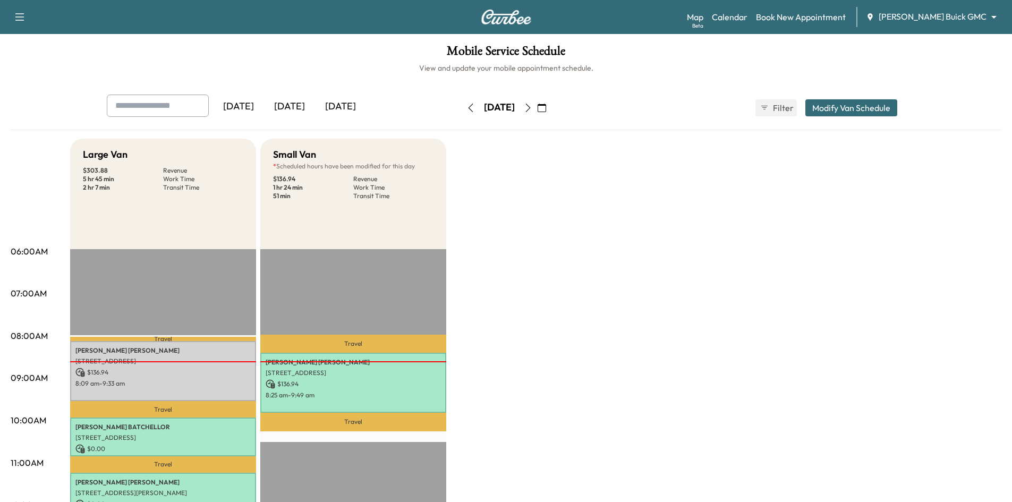
click at [466, 107] on icon "button" at bounding box center [470, 108] width 8 height 8
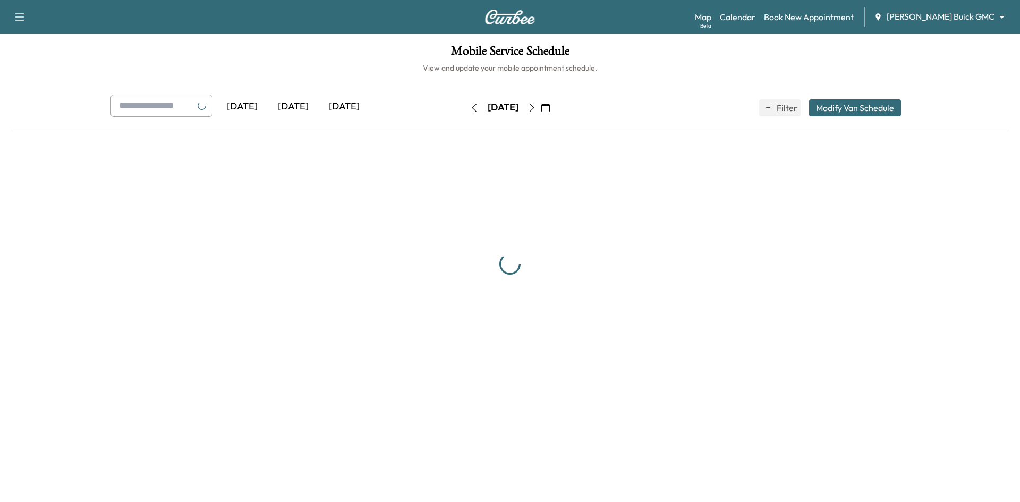
click at [470, 107] on icon "button" at bounding box center [474, 108] width 8 height 8
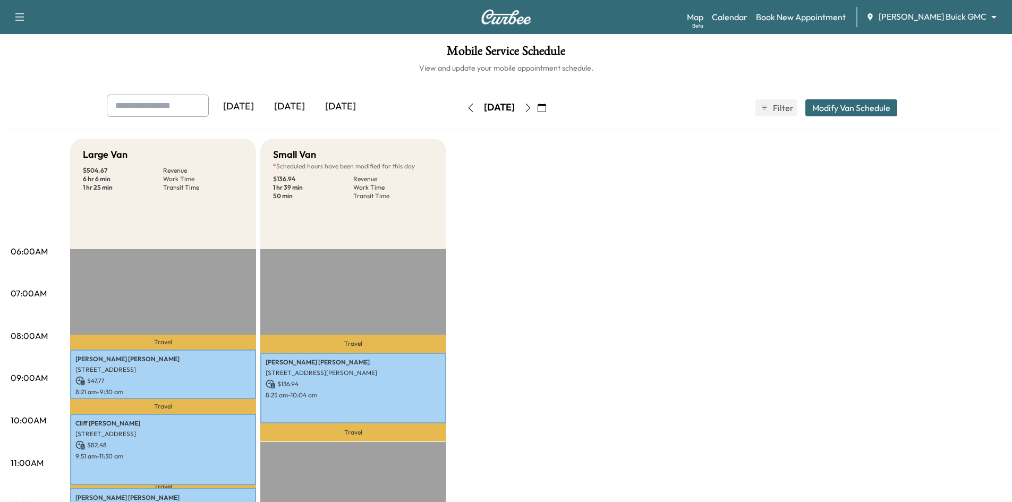
click at [468, 107] on icon "button" at bounding box center [470, 108] width 5 height 8
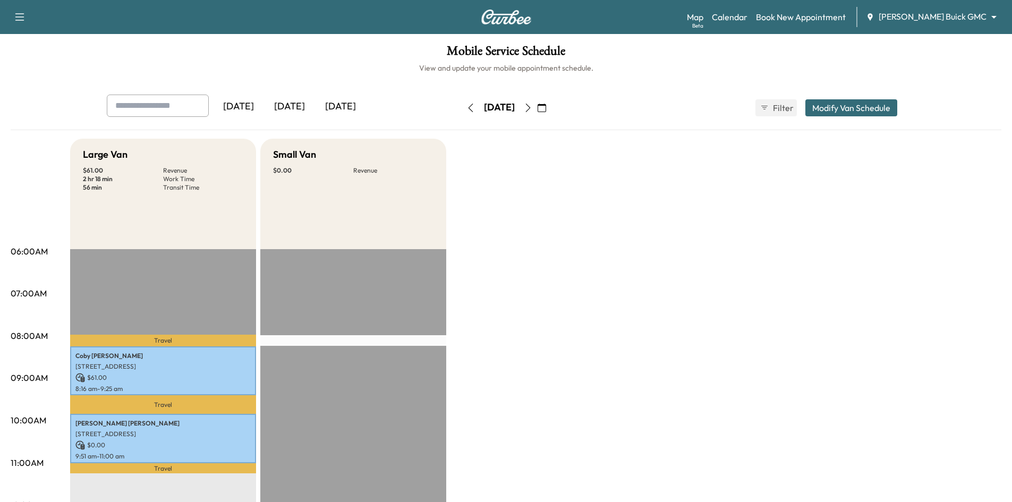
click at [462, 107] on button "button" at bounding box center [471, 107] width 18 height 17
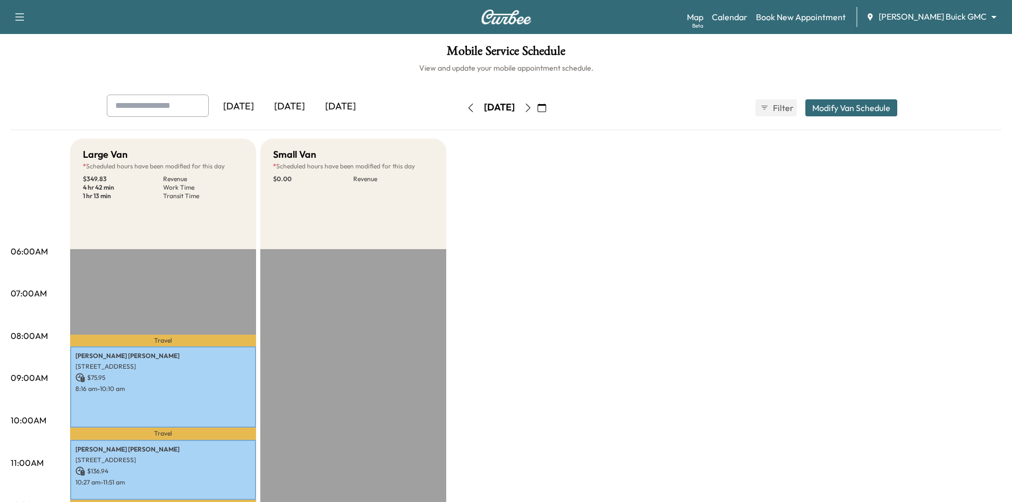
click at [305, 105] on div "[DATE]" at bounding box center [289, 107] width 51 height 24
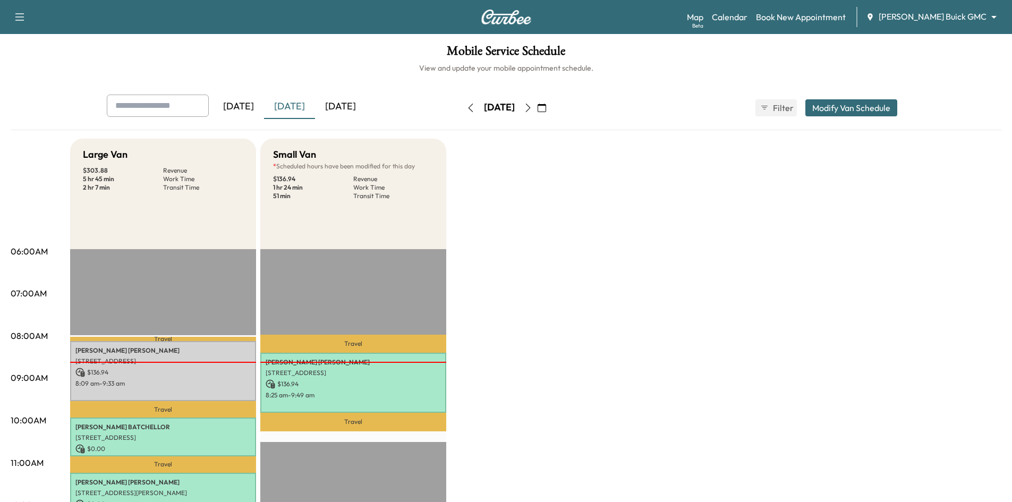
click at [305, 105] on div "[DATE]" at bounding box center [289, 107] width 51 height 24
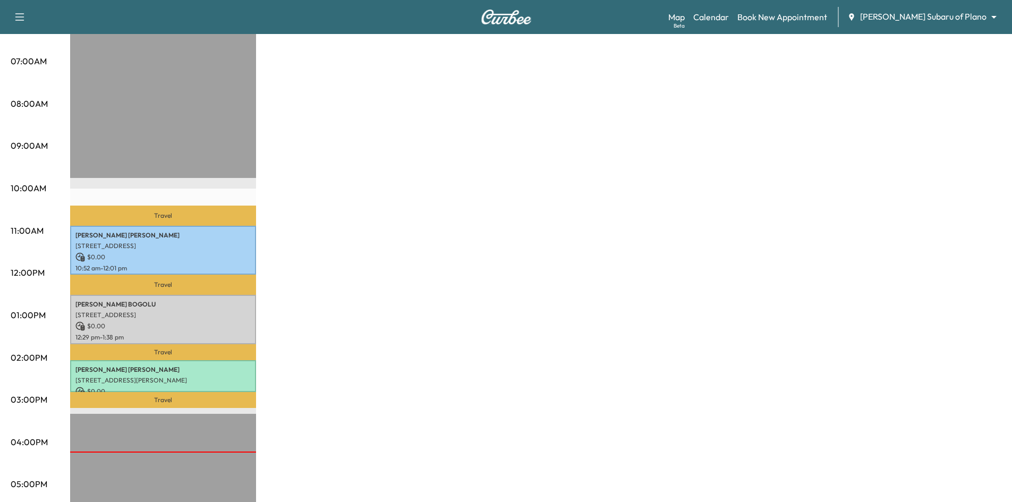
scroll to position [266, 0]
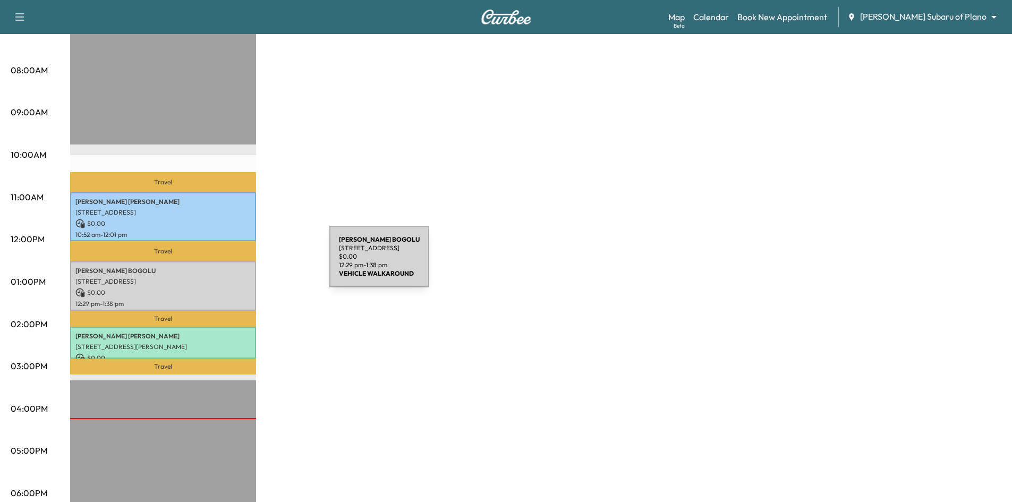
click at [250, 263] on div "DINESH KUMAR REDDY BOGOLU 5301 W Spring Creek Pkwy, Plano, TX 75024, US $ 0.00 …" at bounding box center [163, 285] width 186 height 49
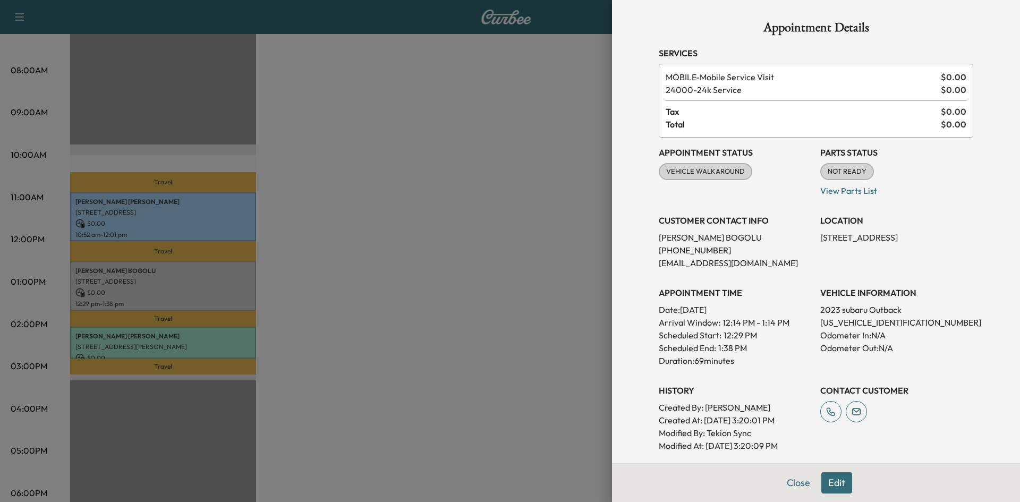
click at [350, 137] on div at bounding box center [510, 251] width 1020 height 502
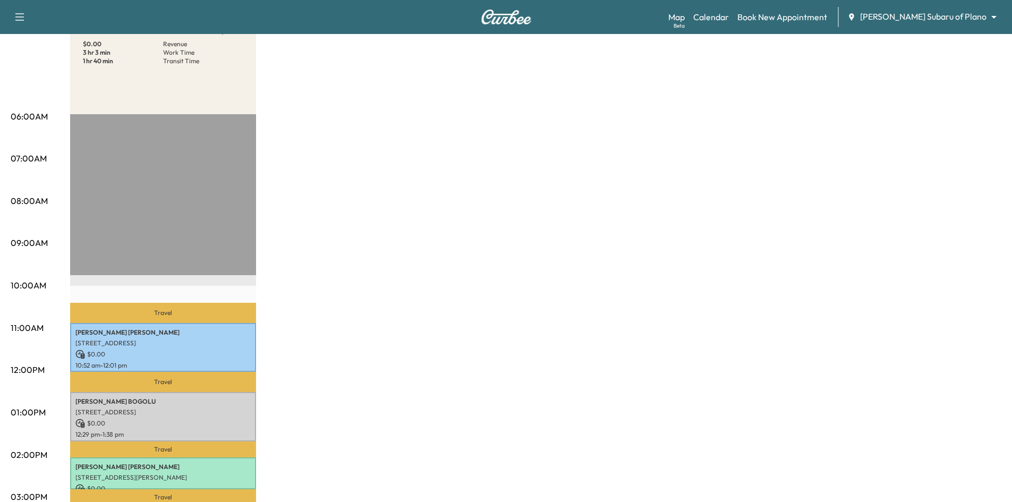
scroll to position [0, 0]
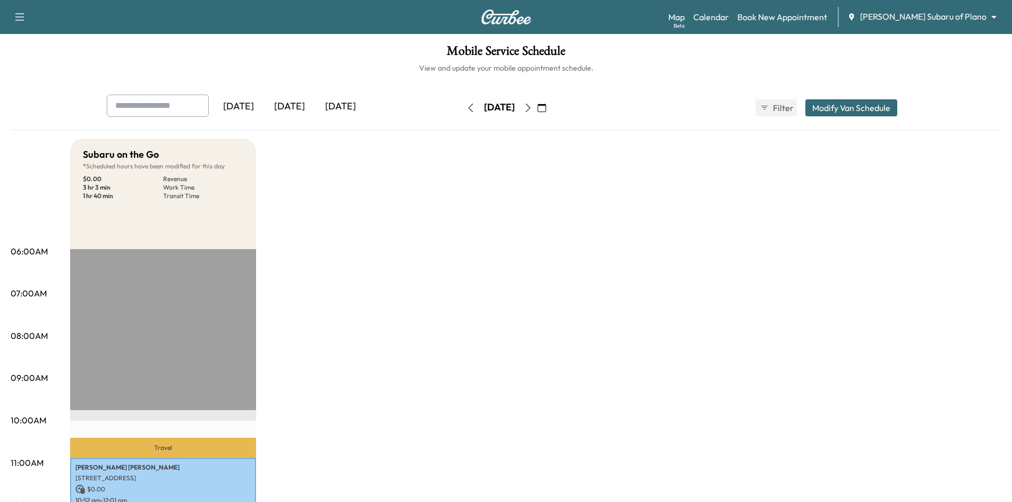
click at [286, 99] on div "[DATE]" at bounding box center [289, 107] width 51 height 24
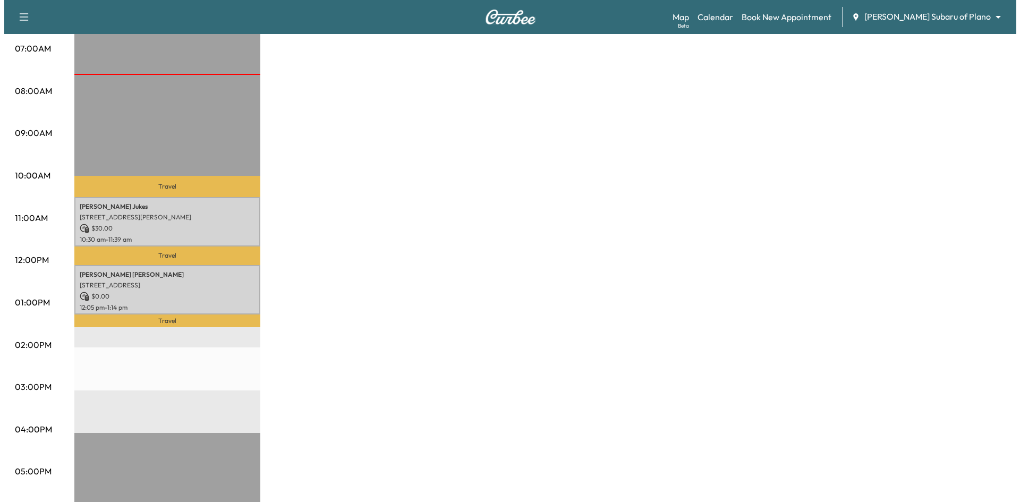
scroll to position [266, 0]
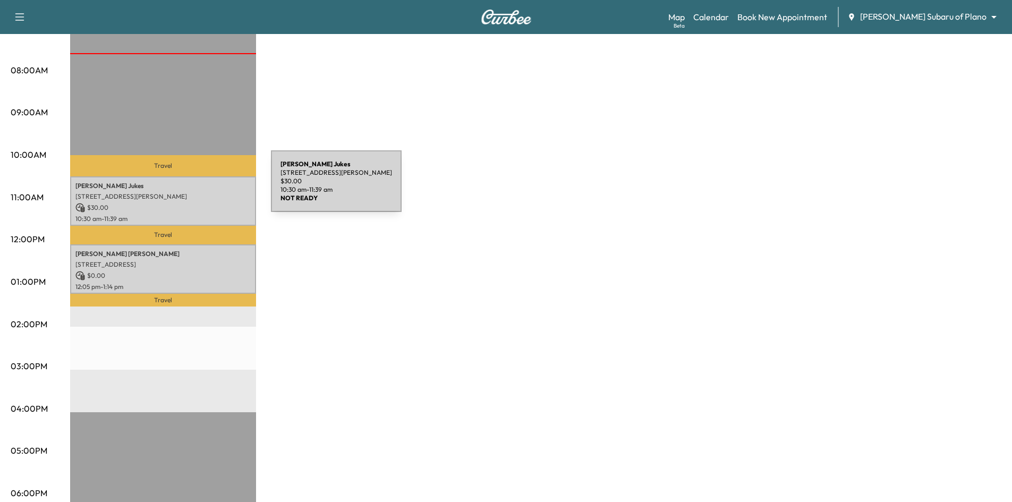
click at [191, 189] on div "Jorie Jukes 2821 Laurel Oak Dr, McKinney, TX 75071, USA $ 30.00 10:30 am - 11:3…" at bounding box center [163, 200] width 186 height 49
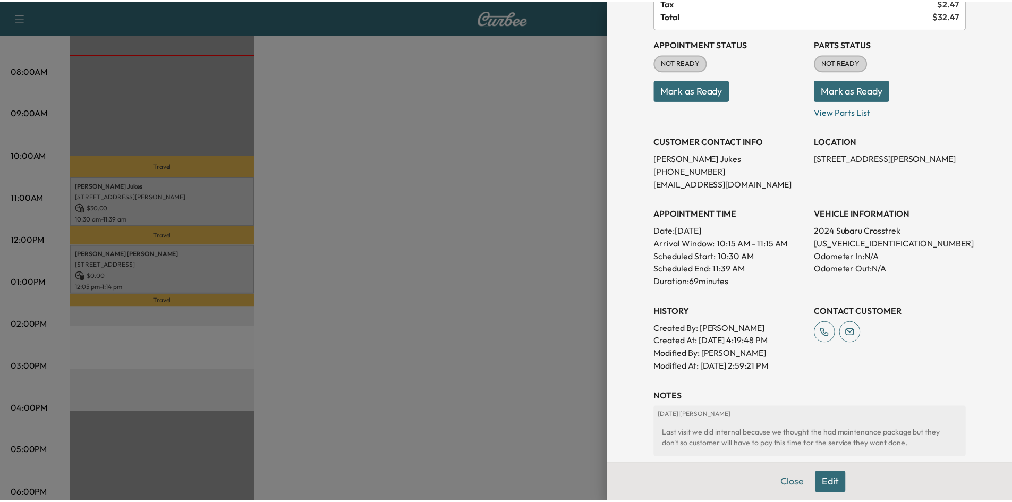
scroll to position [0, 0]
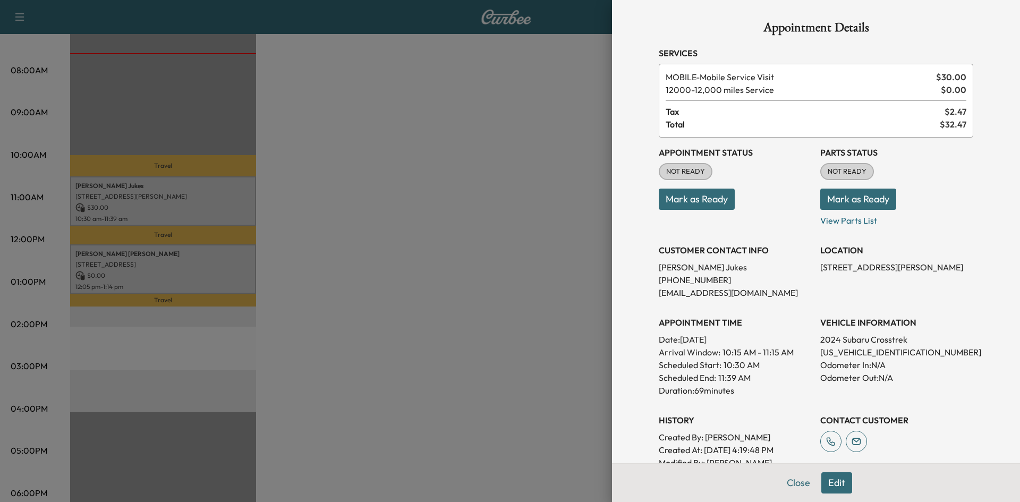
click at [706, 202] on button "Mark as Ready" at bounding box center [697, 199] width 76 height 21
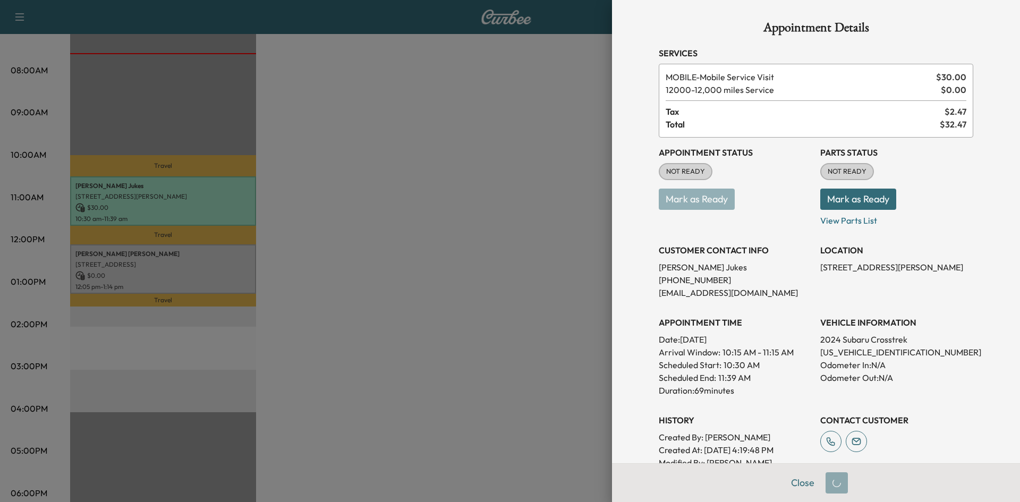
click at [219, 268] on div at bounding box center [510, 251] width 1020 height 502
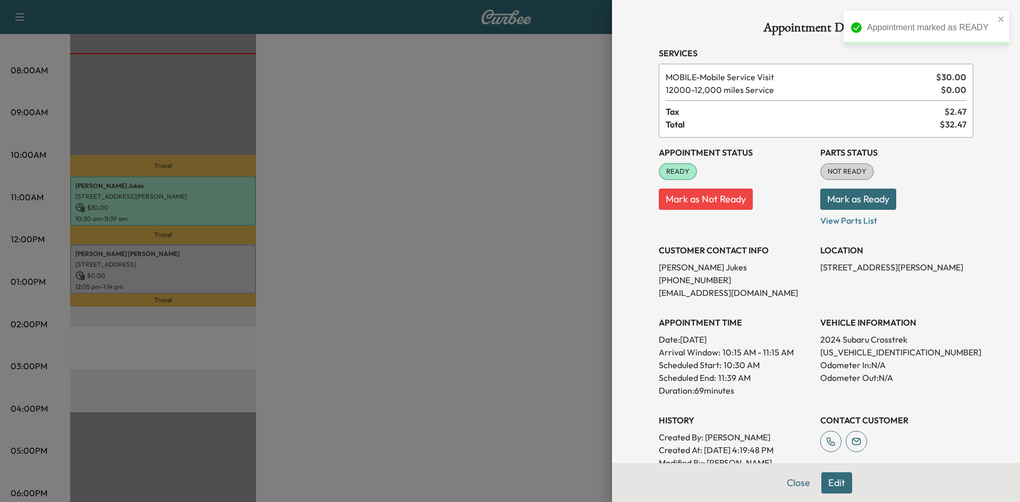
click at [219, 268] on div at bounding box center [510, 251] width 1020 height 502
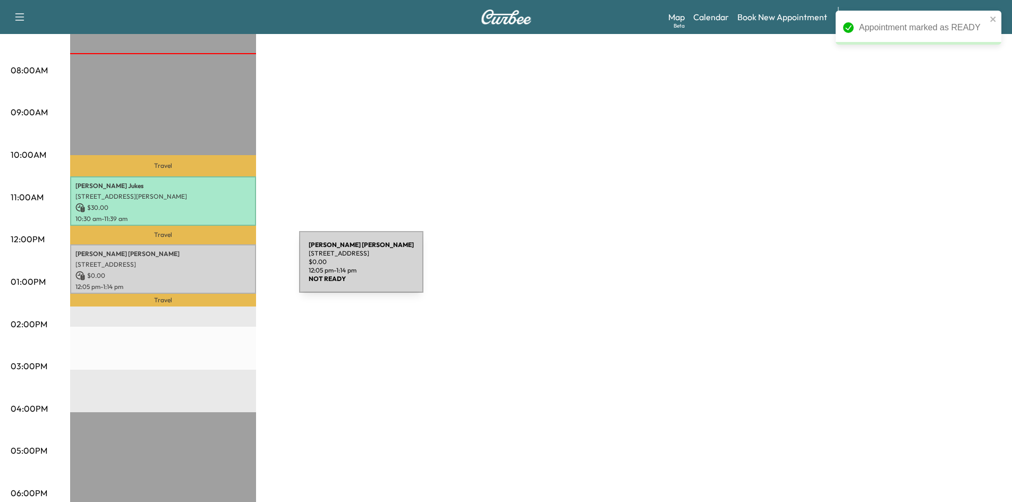
click at [219, 271] on p "$ 0.00" at bounding box center [162, 276] width 175 height 10
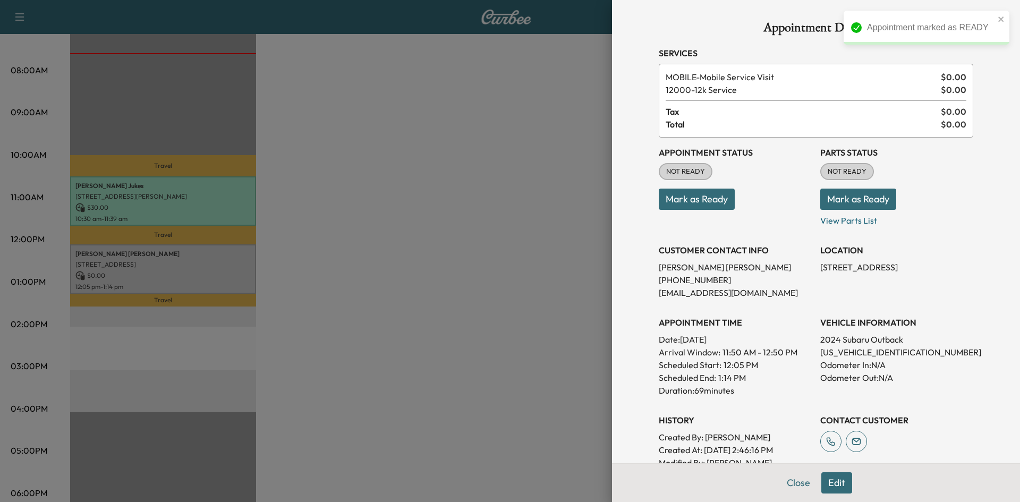
click at [703, 204] on button "Mark as Ready" at bounding box center [697, 199] width 76 height 21
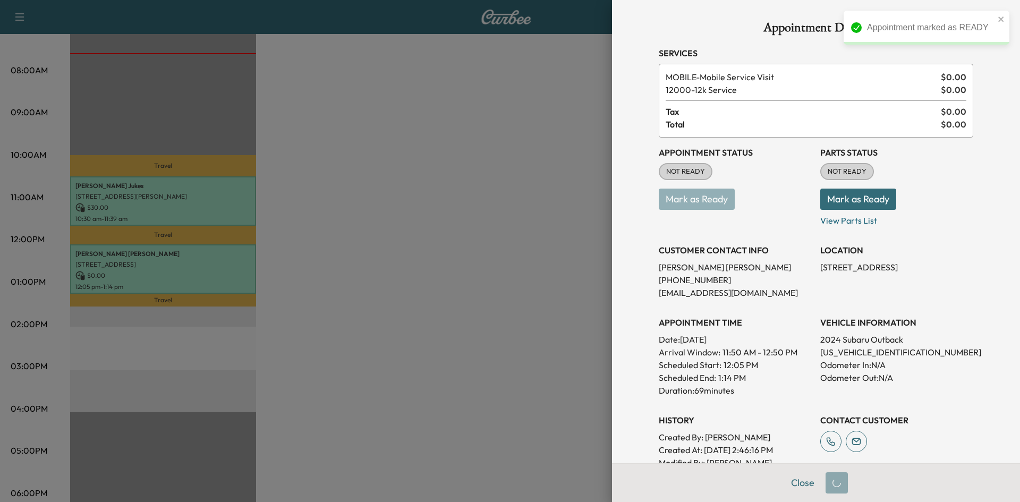
click at [580, 216] on div at bounding box center [510, 251] width 1020 height 502
click at [612, 216] on div "Appointment Details Services MOBILE - Mobile Service Visit $ 0.00 12000 - 12k S…" at bounding box center [816, 251] width 408 height 502
click at [579, 220] on div at bounding box center [510, 251] width 1020 height 502
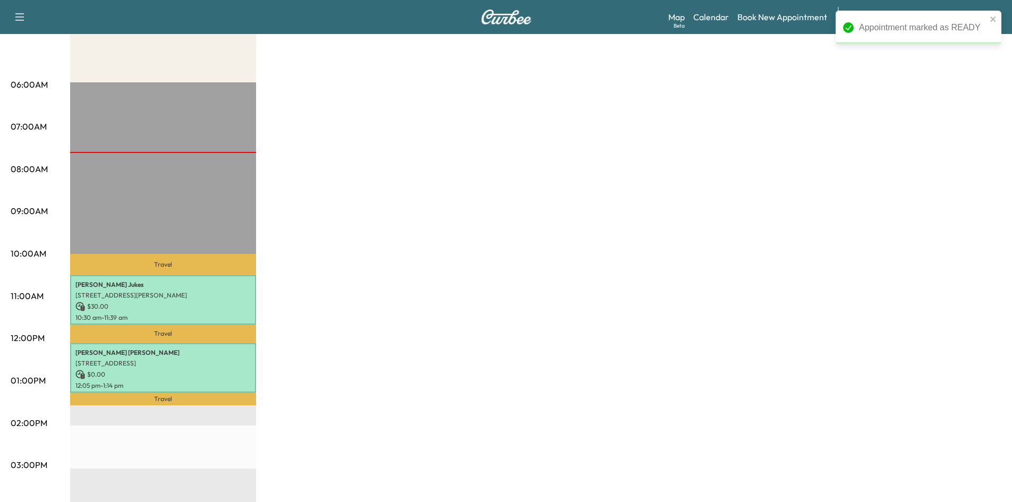
scroll to position [159, 0]
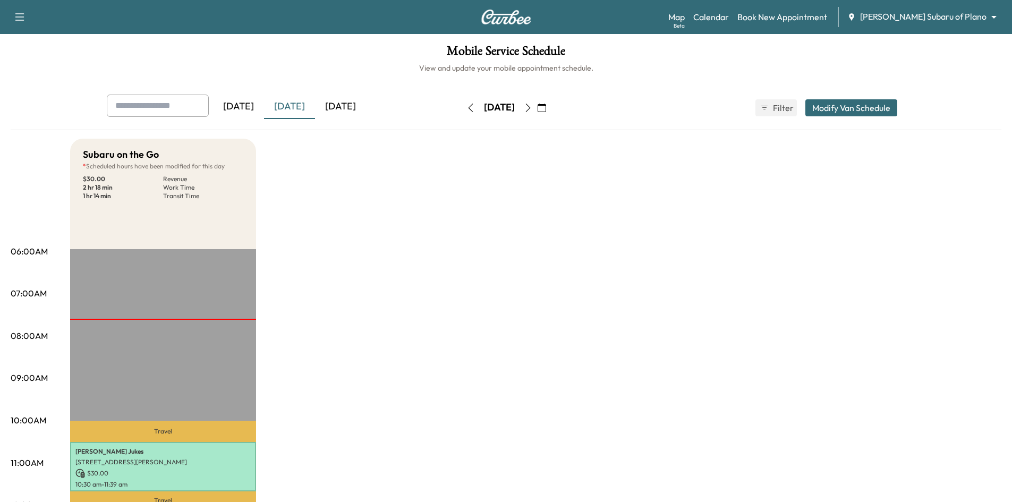
click at [532, 107] on icon "button" at bounding box center [528, 108] width 8 height 8
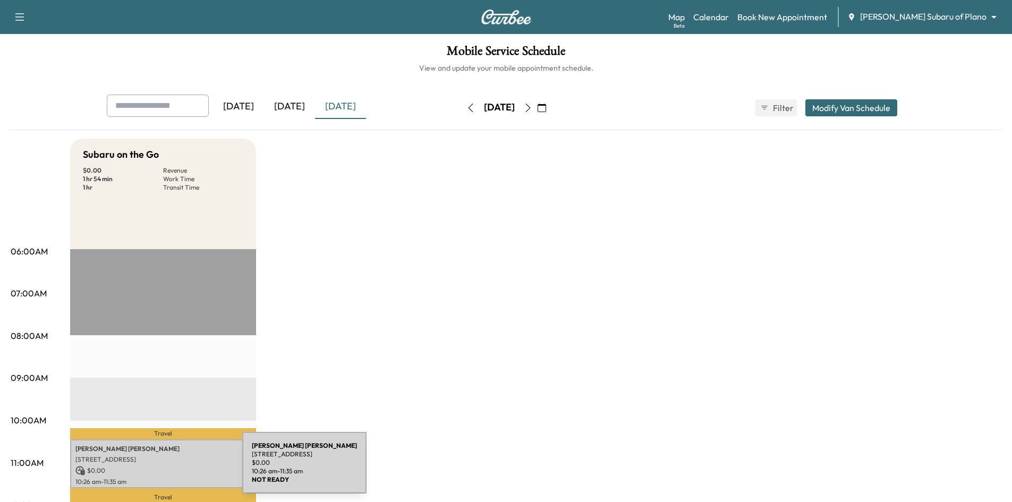
click at [163, 470] on p "$ 0.00" at bounding box center [162, 471] width 175 height 10
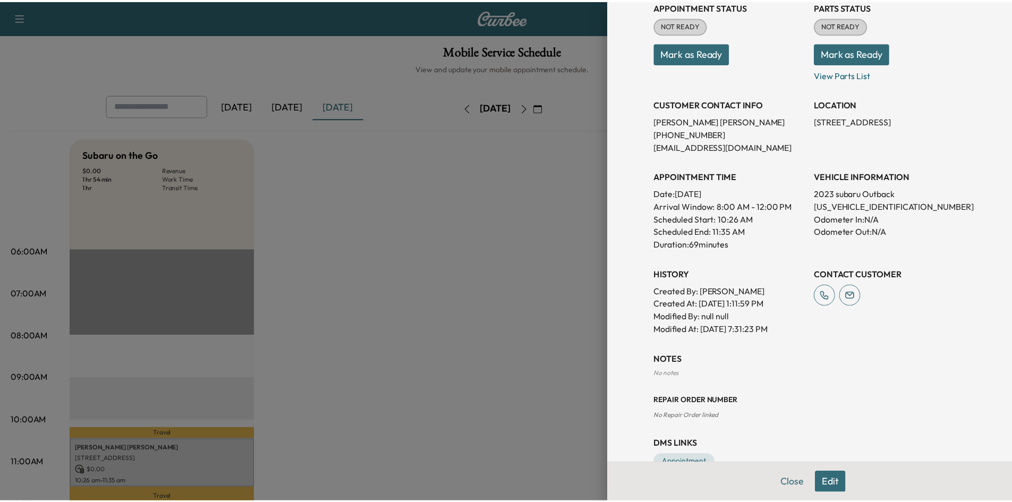
scroll to position [174, 0]
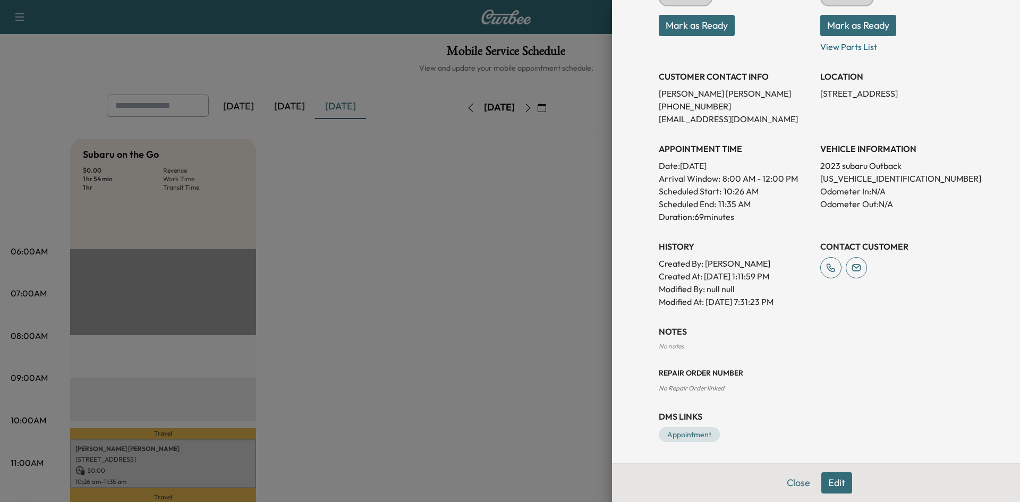
click at [346, 292] on div at bounding box center [510, 251] width 1020 height 502
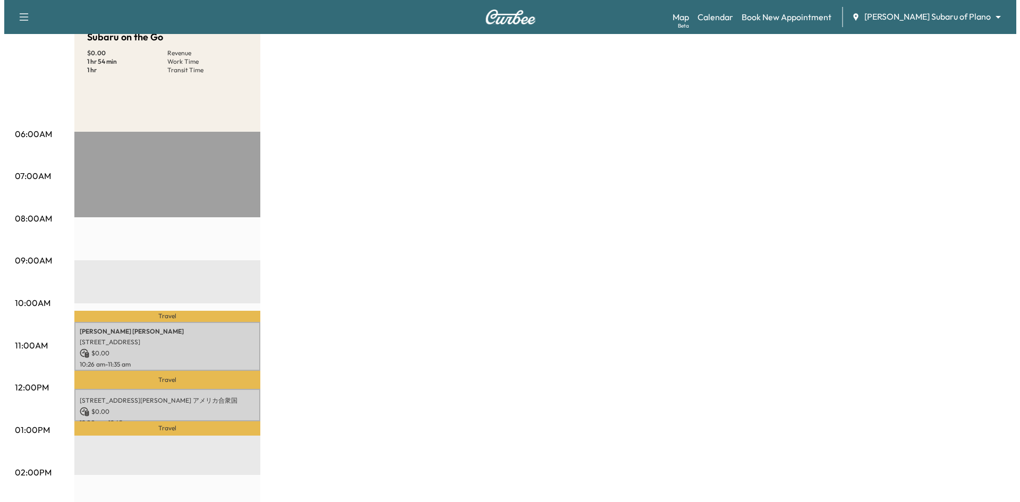
scroll to position [266, 0]
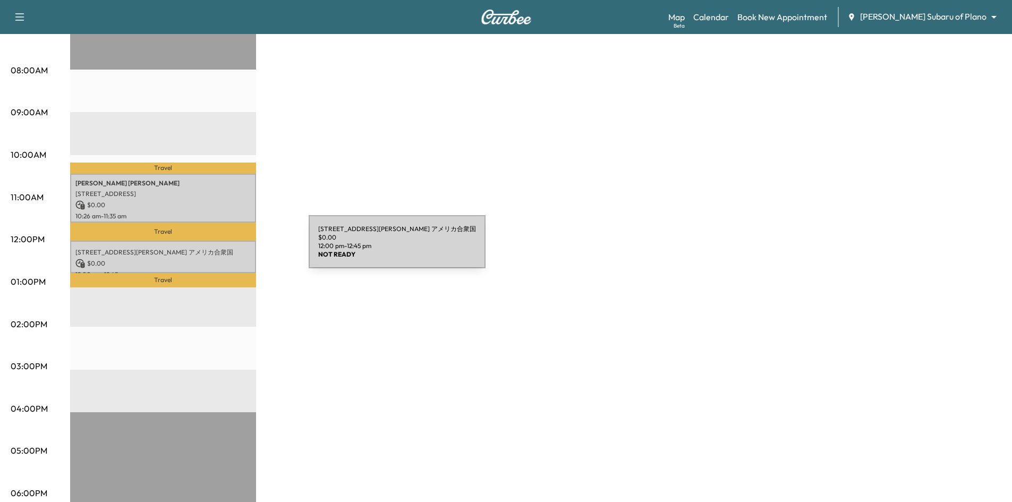
click at [221, 249] on p "1608 Princess Ln, Frisco, TX 75036 アメリカ合衆国" at bounding box center [162, 252] width 175 height 8
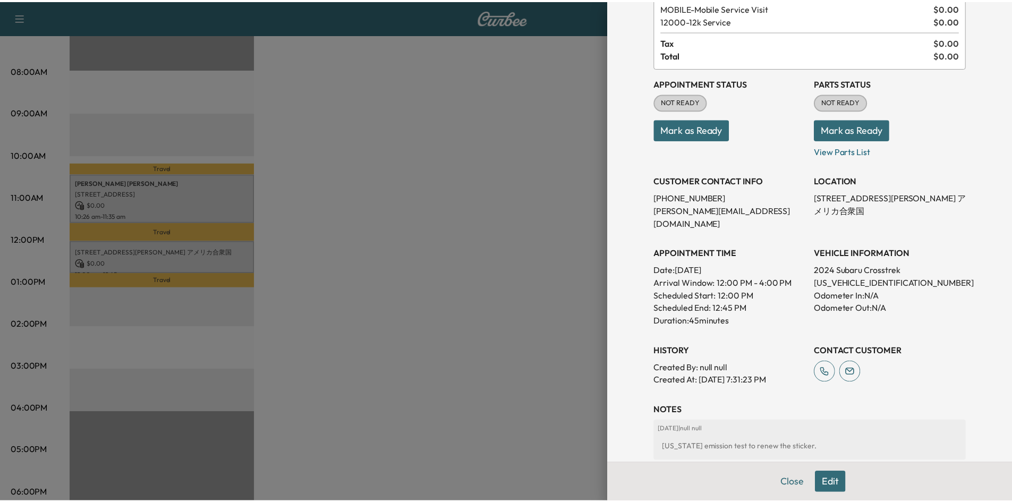
scroll to position [16, 0]
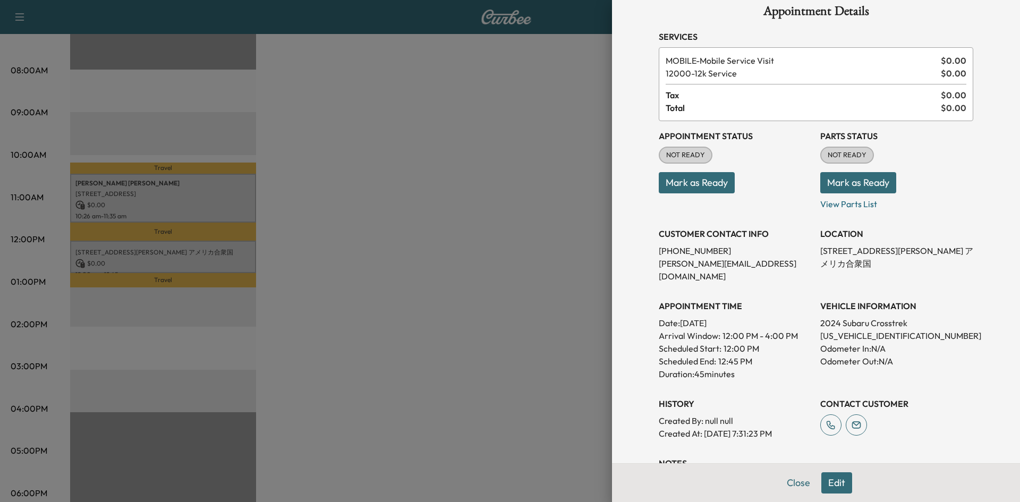
click at [834, 329] on p "JF2GUADC4R8260057" at bounding box center [896, 335] width 153 height 13
copy p "JF2GUADC4R8260057"
click at [602, 183] on div at bounding box center [510, 251] width 1020 height 502
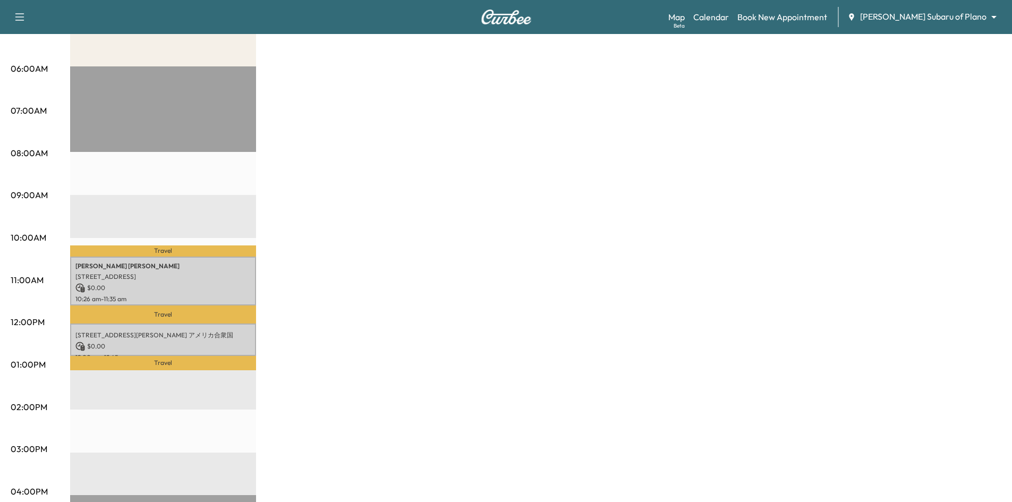
scroll to position [53, 0]
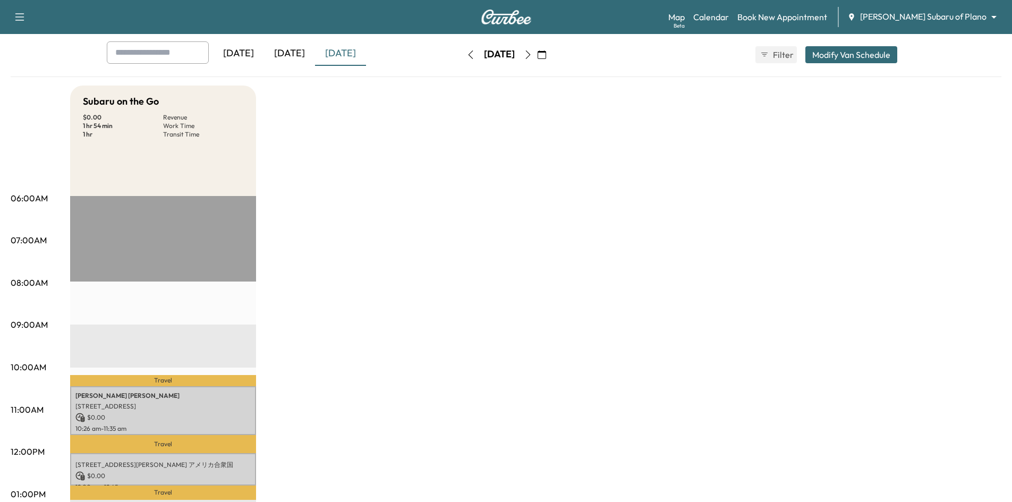
click at [300, 54] on div "[DATE]" at bounding box center [289, 53] width 51 height 24
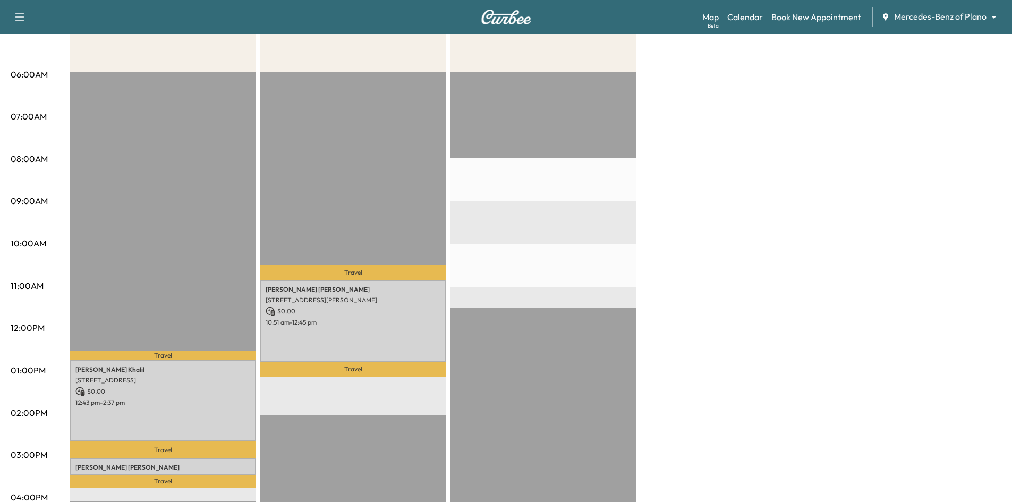
scroll to position [53, 0]
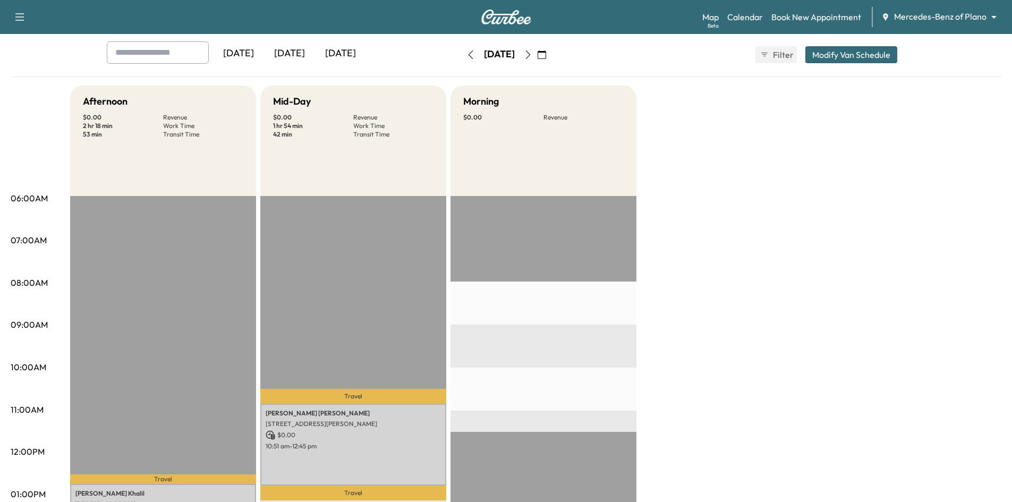
click at [468, 54] on icon "button" at bounding box center [470, 54] width 5 height 8
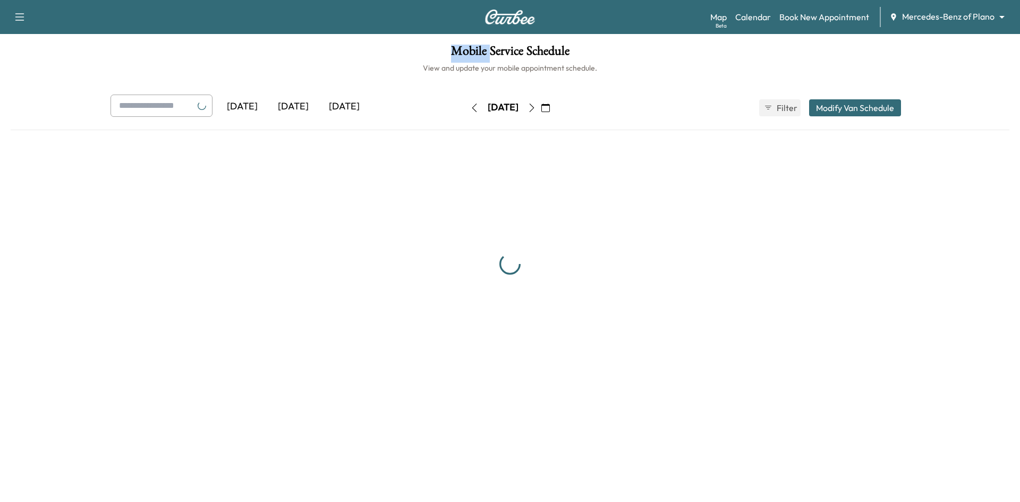
click at [444, 54] on h1 "Mobile Service Schedule" at bounding box center [510, 54] width 999 height 18
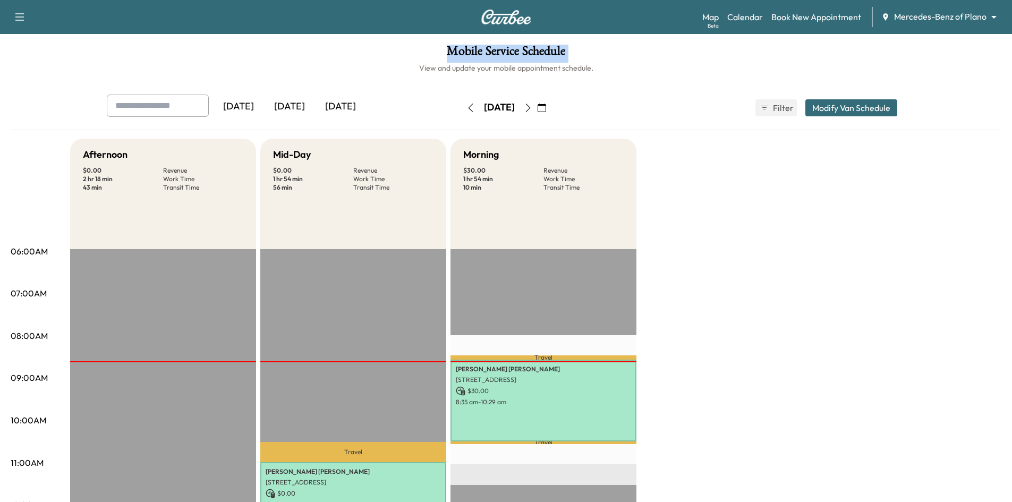
click at [468, 108] on icon "button" at bounding box center [470, 108] width 5 height 8
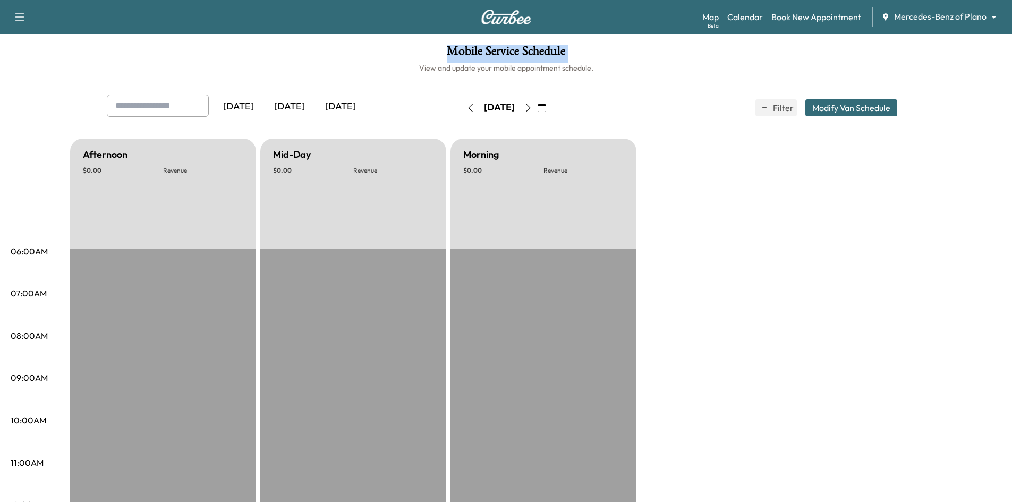
click at [466, 108] on icon "button" at bounding box center [470, 108] width 8 height 8
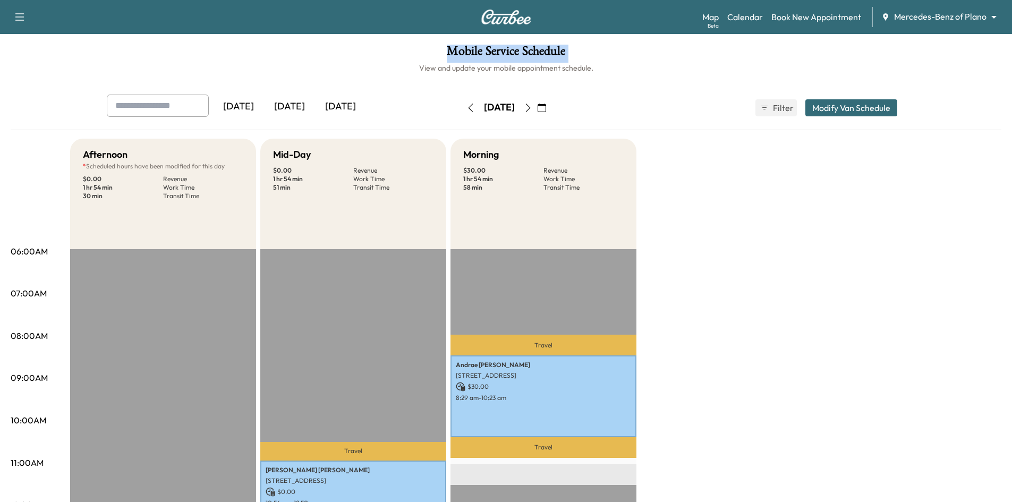
click at [466, 106] on icon "button" at bounding box center [470, 108] width 8 height 8
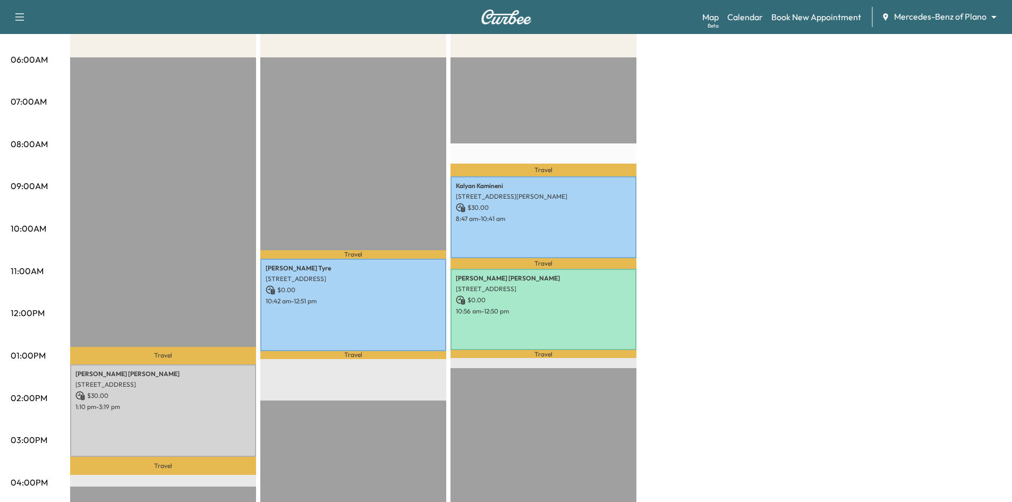
scroll to position [53, 0]
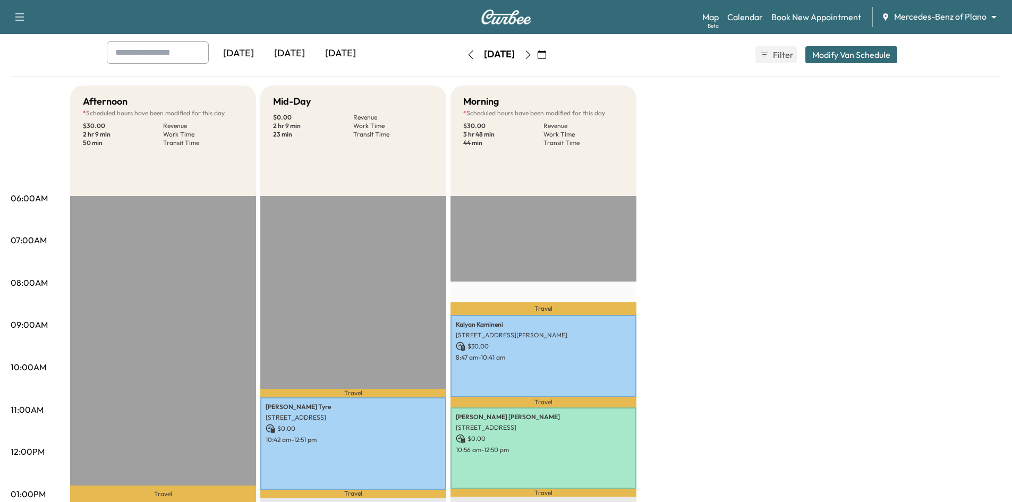
click at [466, 51] on icon "button" at bounding box center [470, 54] width 8 height 8
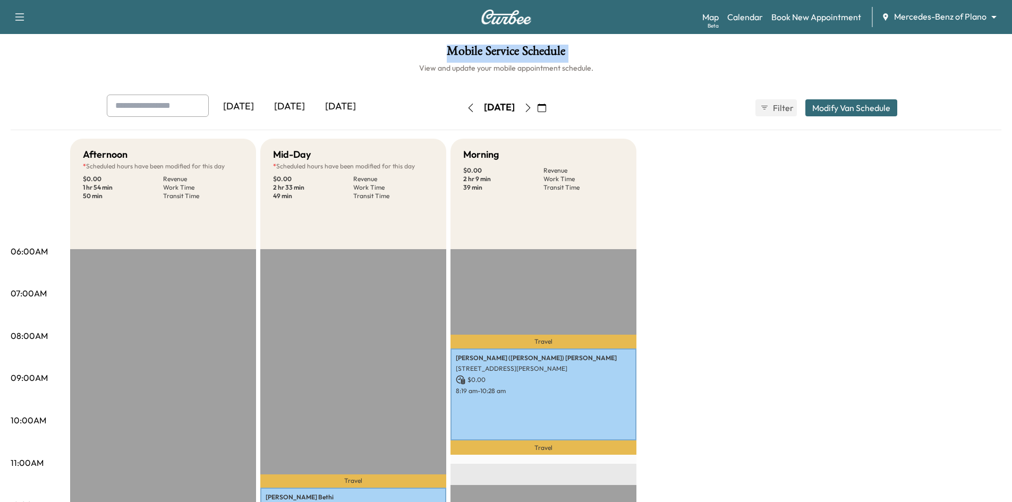
click at [305, 108] on div "[DATE]" at bounding box center [289, 107] width 51 height 24
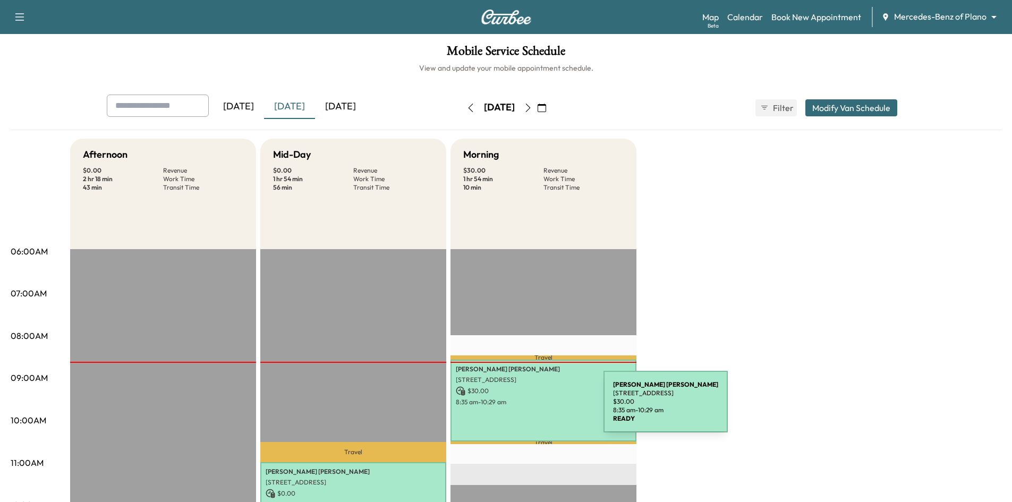
click at [524, 408] on div "[PERSON_NAME] [STREET_ADDRESS] $ 30.00 8:35 am - 10:29 am" at bounding box center [543, 400] width 186 height 81
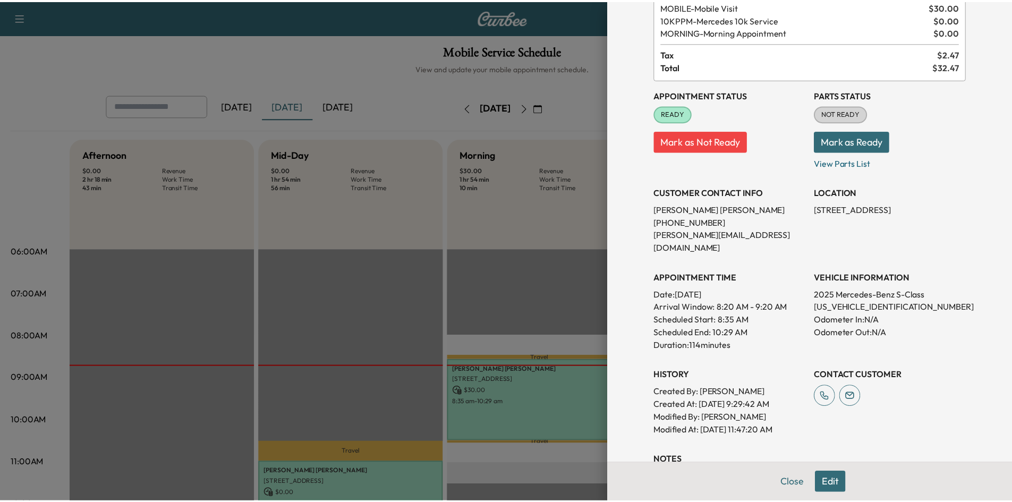
scroll to position [159, 0]
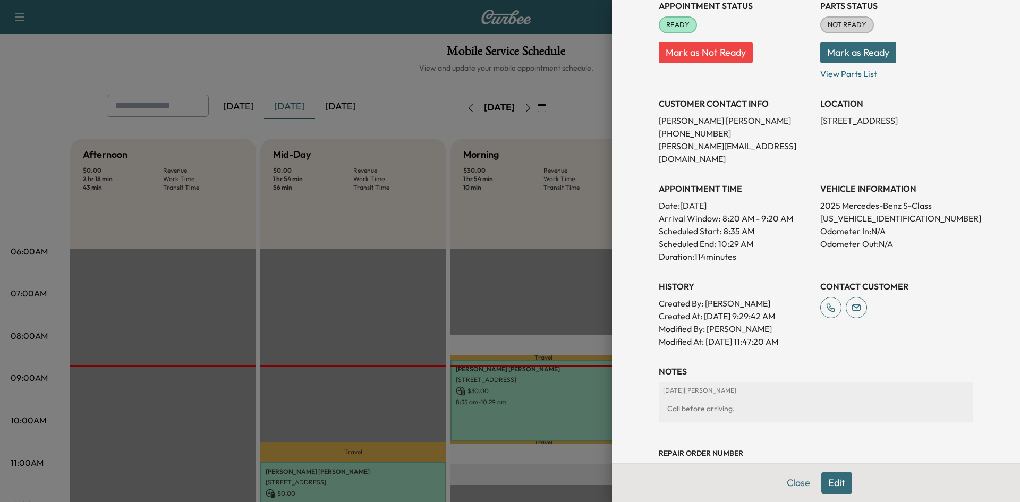
click at [399, 81] on div at bounding box center [510, 251] width 1020 height 502
